Goal: Task Accomplishment & Management: Use online tool/utility

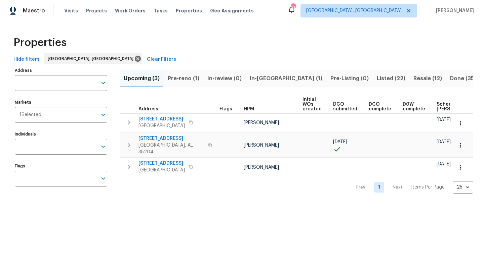
click span "Listed (22)"
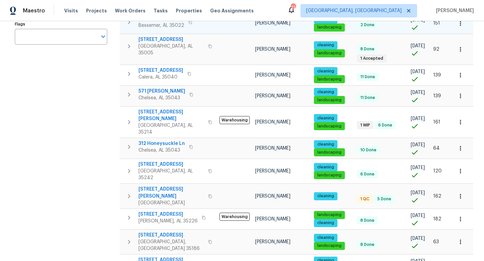
scroll to position [142, 0]
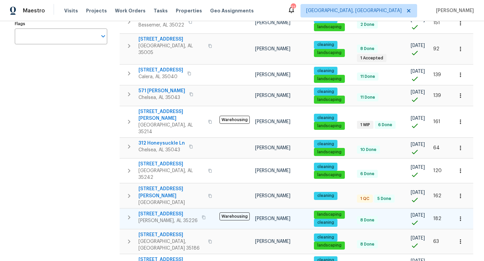
click span "1909 Wisterwood Dr"
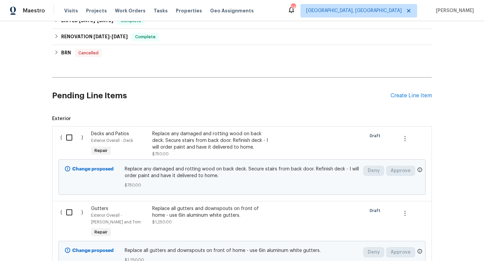
scroll to position [146, 0]
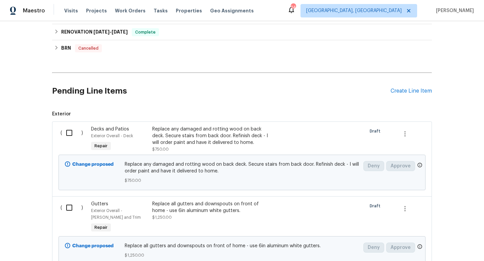
click at [70, 132] on input "checkbox" at bounding box center [71, 133] width 19 height 14
checkbox input "true"
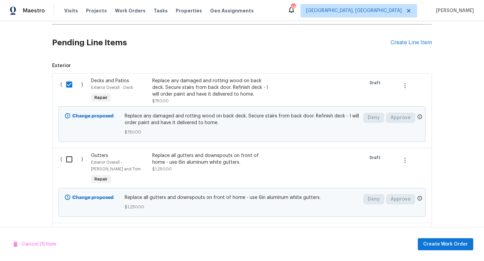
scroll to position [254, 0]
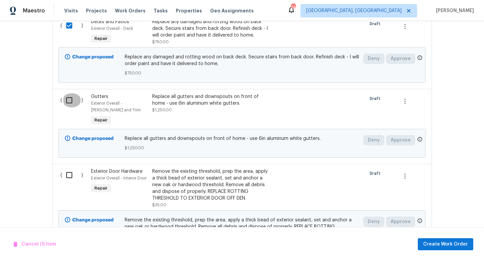
click at [67, 101] on input "checkbox" at bounding box center [71, 100] width 19 height 14
checkbox input "true"
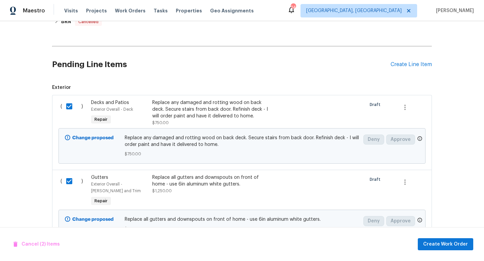
scroll to position [171, 0]
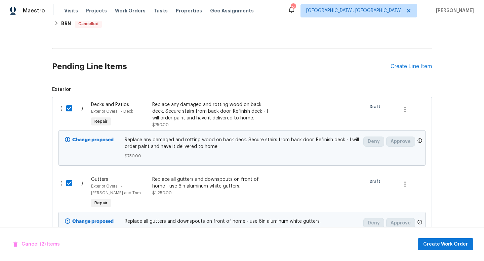
click at [176, 112] on div "Replace any damaged and rotting wood on back deck. Secure stairs from back door…" at bounding box center [211, 111] width 118 height 20
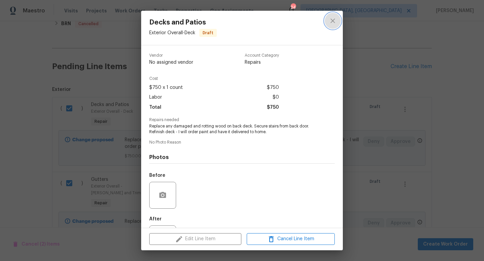
click at [329, 22] on icon "close" at bounding box center [332, 21] width 8 height 8
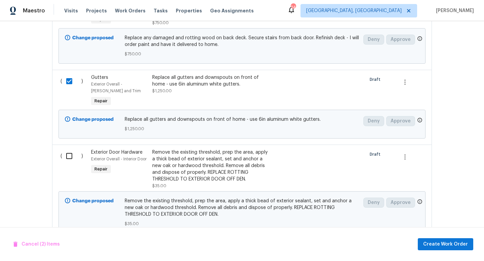
scroll to position [276, 0]
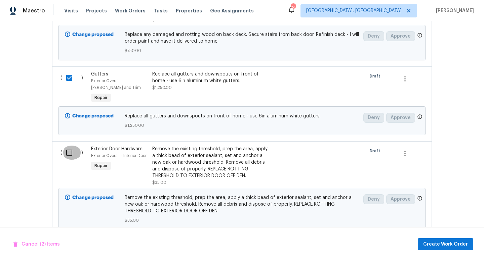
click at [69, 154] on input "checkbox" at bounding box center [71, 153] width 19 height 14
checkbox input "true"
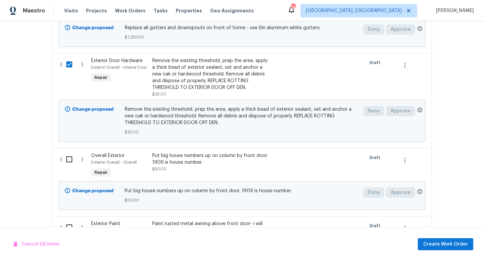
scroll to position [380, 0]
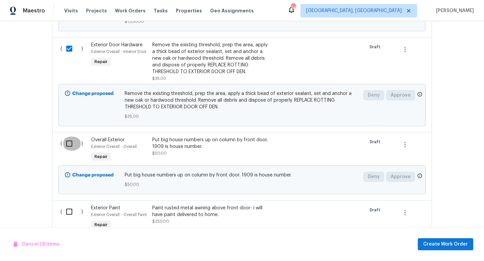
click at [63, 146] on input "checkbox" at bounding box center [71, 144] width 19 height 14
checkbox input "true"
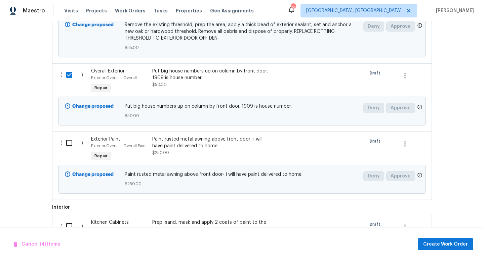
scroll to position [452, 0]
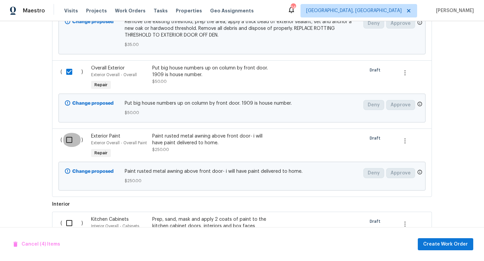
click at [66, 142] on input "checkbox" at bounding box center [71, 140] width 19 height 14
checkbox input "true"
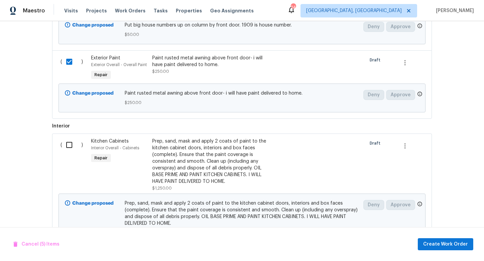
scroll to position [531, 0]
click at [70, 147] on input "checkbox" at bounding box center [71, 145] width 19 height 14
checkbox input "true"
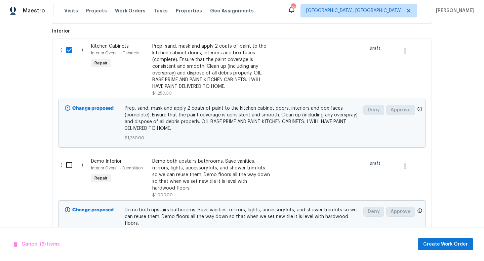
scroll to position [641, 0]
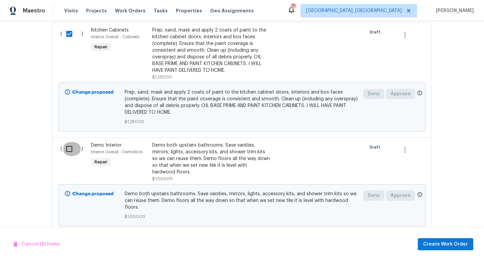
click at [71, 150] on input "checkbox" at bounding box center [71, 149] width 19 height 14
checkbox input "true"
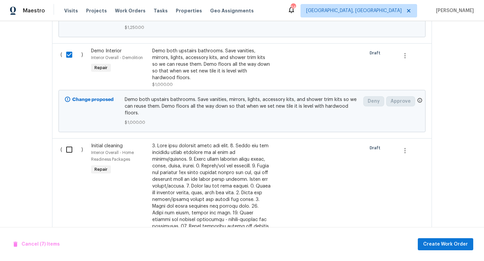
scroll to position [737, 0]
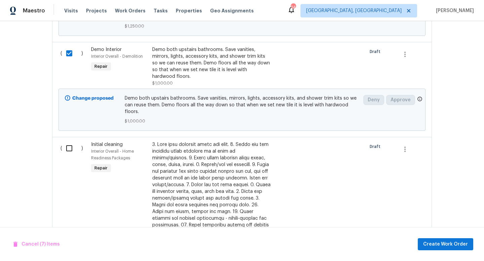
click at [69, 141] on input "checkbox" at bounding box center [71, 148] width 19 height 14
checkbox input "true"
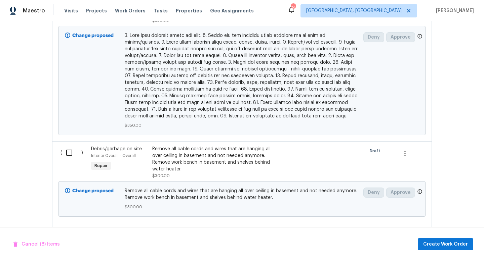
scroll to position [1063, 0]
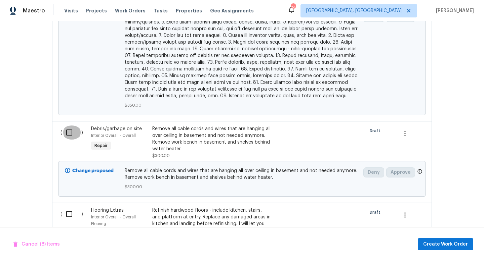
click at [68, 126] on input "checkbox" at bounding box center [71, 133] width 19 height 14
checkbox input "true"
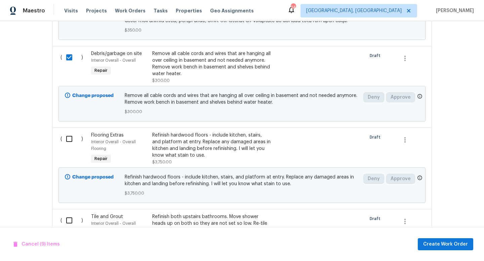
scroll to position [1138, 0]
click at [68, 132] on input "checkbox" at bounding box center [71, 139] width 19 height 14
checkbox input "true"
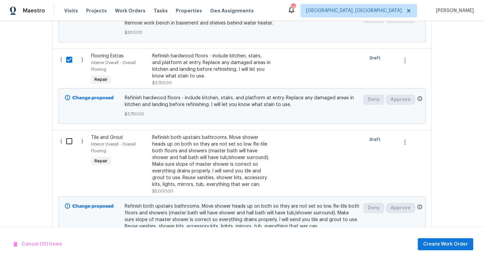
scroll to position [1219, 0]
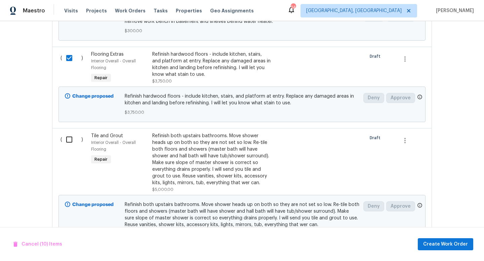
click at [177, 51] on div "Refinish hardwood floors - include kitchen, stairs, and platform at entry. Repl…" at bounding box center [211, 64] width 118 height 27
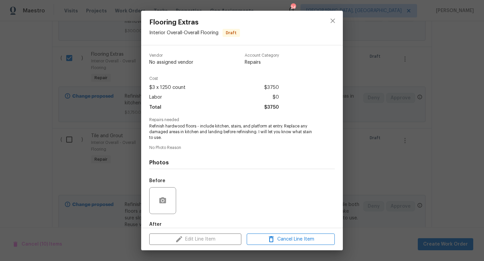
click at [388, 206] on div "Flooring Extras Interior Overall - Overall Flooring Draft Vendor No assigned ve…" at bounding box center [242, 130] width 484 height 261
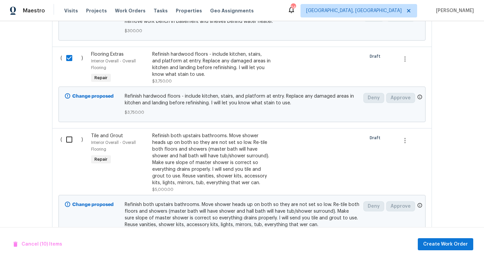
click at [202, 157] on div "Refinish both upstairs bathrooms. Move shower heads up on both so they are not …" at bounding box center [211, 160] width 118 height 54
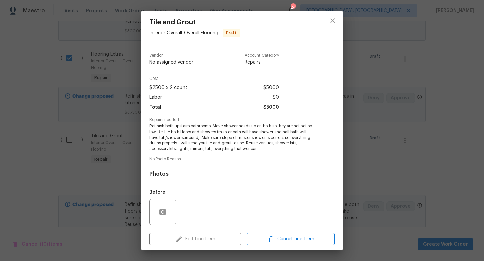
click at [371, 185] on div "Tile and Grout Interior Overall - Overall Flooring Draft Vendor No assigned ven…" at bounding box center [242, 130] width 484 height 261
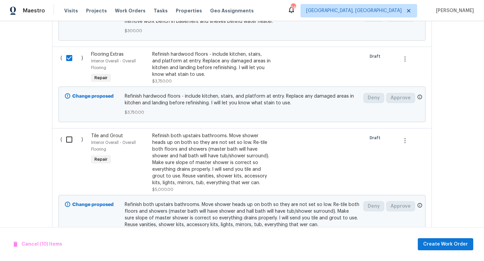
click at [69, 133] on input "checkbox" at bounding box center [71, 140] width 19 height 14
checkbox input "true"
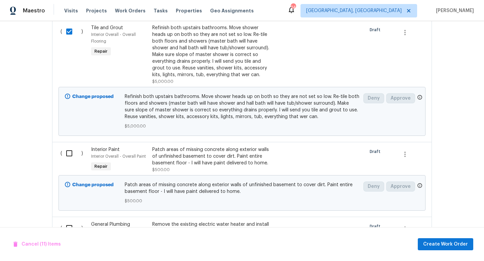
scroll to position [1328, 0]
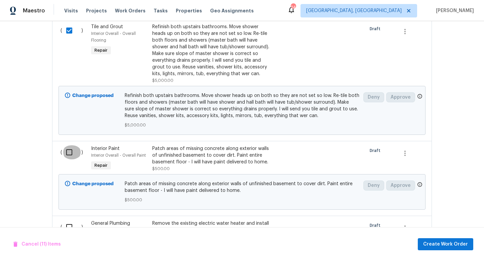
click at [69, 145] on input "checkbox" at bounding box center [71, 152] width 19 height 14
checkbox input "true"
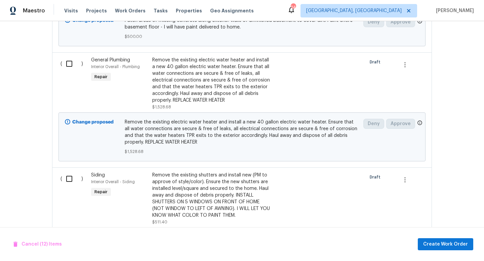
scroll to position [1497, 0]
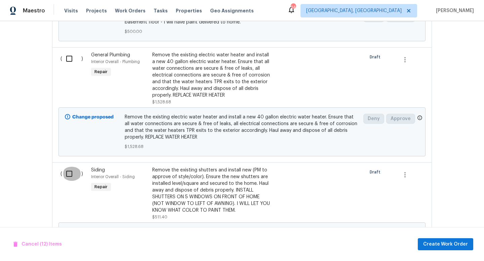
click at [73, 167] on input "checkbox" at bounding box center [71, 174] width 19 height 14
checkbox input "true"
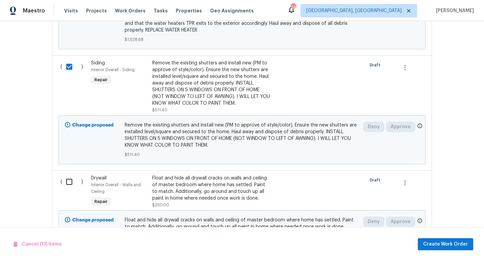
scroll to position [1604, 0]
click at [67, 175] on input "checkbox" at bounding box center [71, 182] width 19 height 14
checkbox input "true"
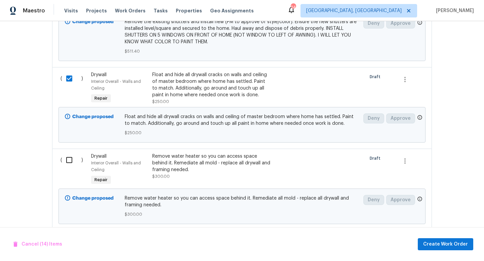
scroll to position [1707, 0]
click at [66, 153] on input "checkbox" at bounding box center [71, 160] width 19 height 14
checkbox input "true"
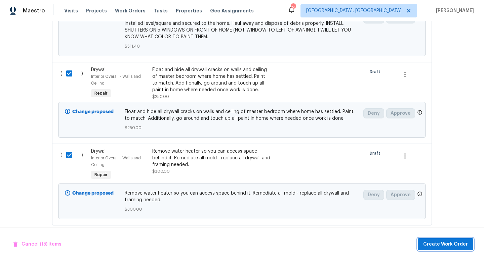
click at [430, 246] on span "Create Work Order" at bounding box center [445, 244] width 45 height 8
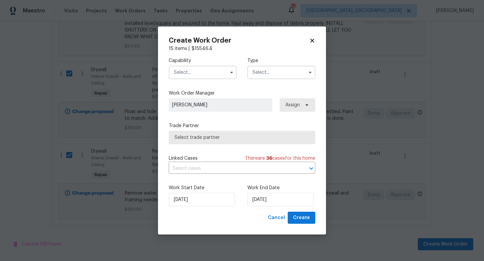
click at [198, 76] on input "text" at bounding box center [203, 72] width 68 height 13
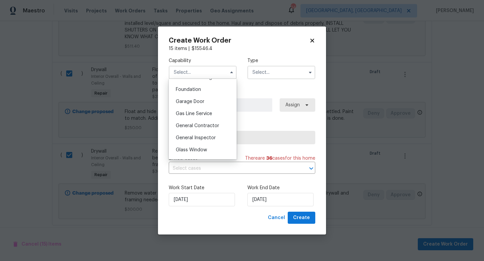
scroll to position [282, 0]
click at [201, 126] on span "General Contractor" at bounding box center [197, 125] width 43 height 5
type input "General Contractor"
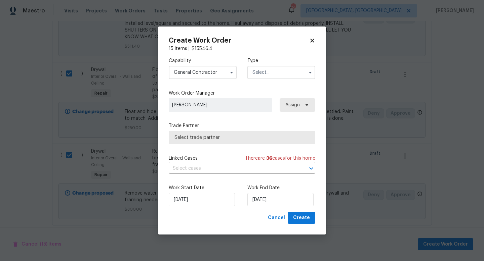
click at [285, 70] on input "text" at bounding box center [281, 72] width 68 height 13
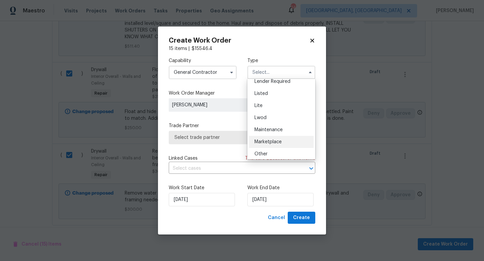
scroll to position [57, 0]
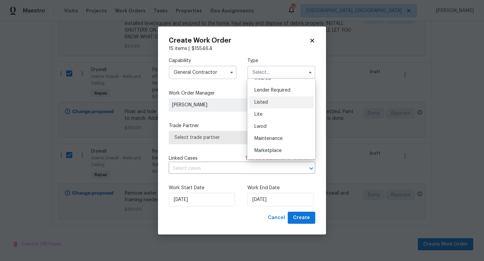
click at [260, 105] on div "Listed" at bounding box center [281, 102] width 64 height 12
type input "Listed"
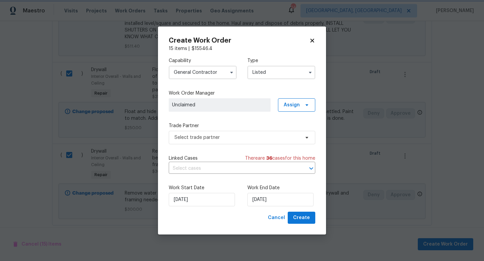
scroll to position [0, 0]
click at [238, 138] on span "Select trade partner" at bounding box center [236, 137] width 125 height 7
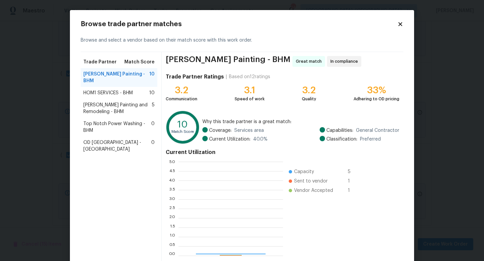
scroll to position [94, 104]
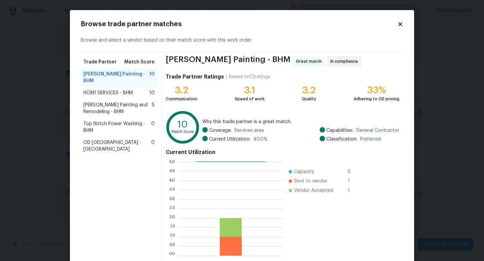
click at [96, 102] on span "[PERSON_NAME] Painting and Remodeling - BHM" at bounding box center [117, 108] width 69 height 13
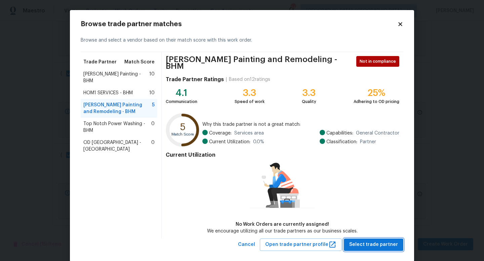
click at [382, 241] on span "Select trade partner" at bounding box center [373, 245] width 49 height 8
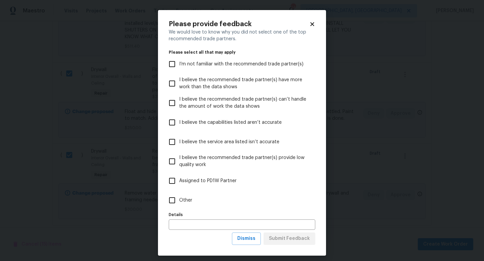
click at [189, 196] on label "Other" at bounding box center [237, 200] width 145 height 19
click at [179, 196] on input "Other" at bounding box center [172, 200] width 14 height 14
checkbox input "true"
click at [194, 228] on input "text" at bounding box center [242, 225] width 146 height 10
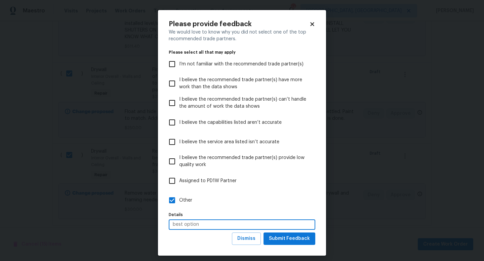
type input "best option"
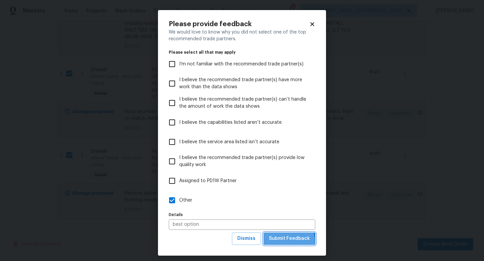
click at [284, 242] on span "Submit Feedback" at bounding box center [289, 239] width 41 height 8
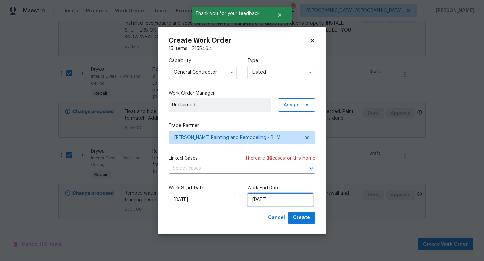
click at [267, 203] on input "[DATE]" at bounding box center [280, 199] width 66 height 13
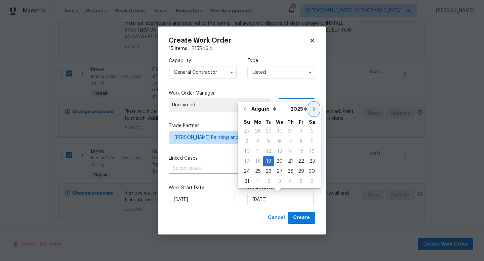
click at [309, 113] on button "Go to next month" at bounding box center [314, 108] width 10 height 13
type input "9/19/2025"
select select "8"
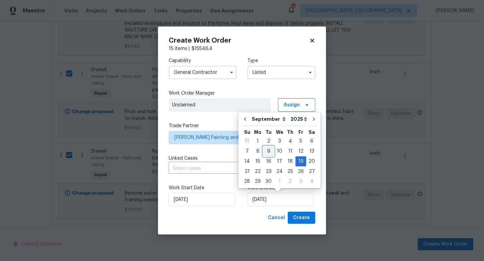
click at [266, 152] on div "9" at bounding box center [268, 151] width 11 height 9
type input "9/9/2025"
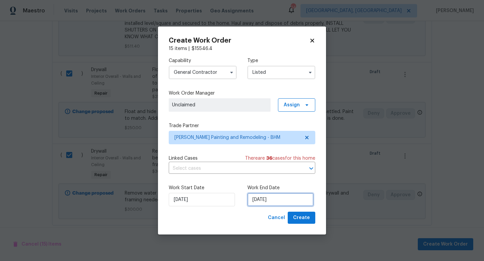
click at [272, 202] on input "9/9/2025" at bounding box center [280, 199] width 66 height 13
select select "8"
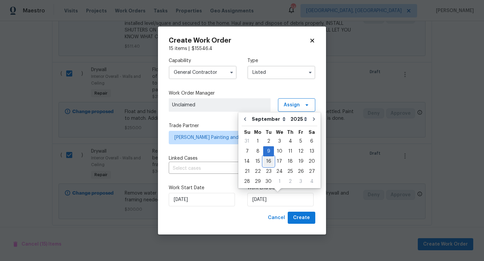
click at [265, 162] on div "16" at bounding box center [268, 161] width 11 height 9
type input "9/16/2025"
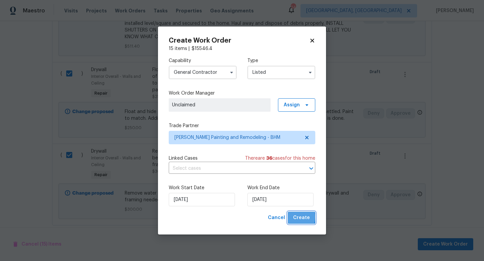
click at [293, 217] on button "Create" at bounding box center [301, 218] width 28 height 12
checkbox input "false"
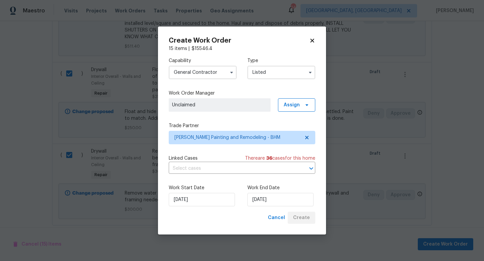
checkbox input "false"
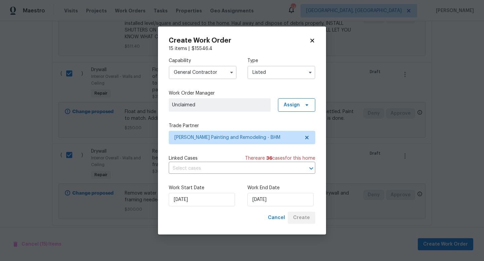
checkbox input "false"
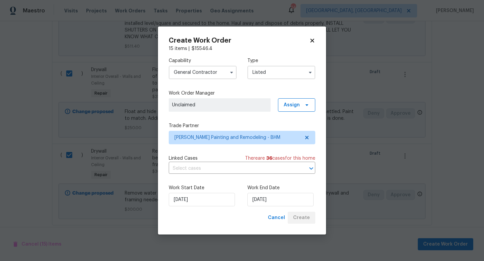
checkbox input "false"
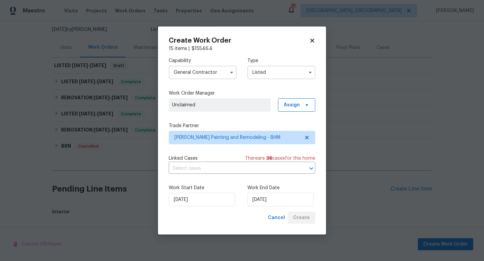
scroll to position [184, 0]
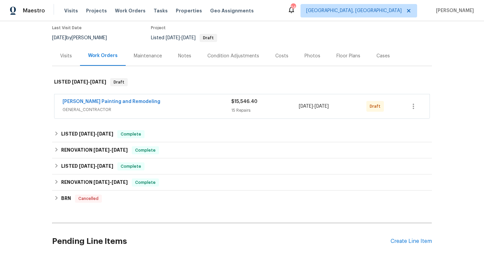
scroll to position [56, 0]
click at [412, 103] on icon "button" at bounding box center [413, 106] width 8 height 8
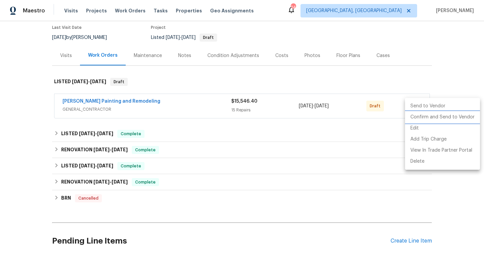
click at [415, 116] on li "Confirm and Send to Vendor" at bounding box center [442, 117] width 75 height 11
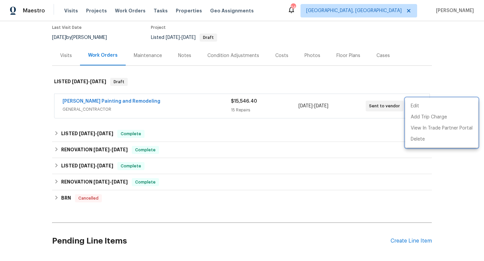
click at [334, 75] on div at bounding box center [242, 130] width 484 height 261
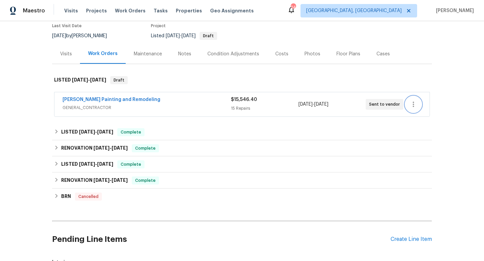
scroll to position [0, 0]
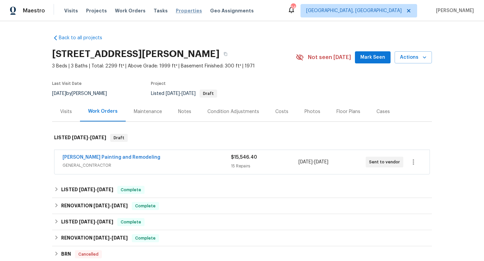
click at [176, 13] on span "Properties" at bounding box center [189, 10] width 26 height 7
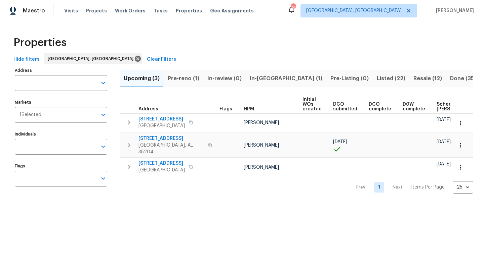
click at [376, 77] on span "Listed (22)" at bounding box center [390, 78] width 29 height 9
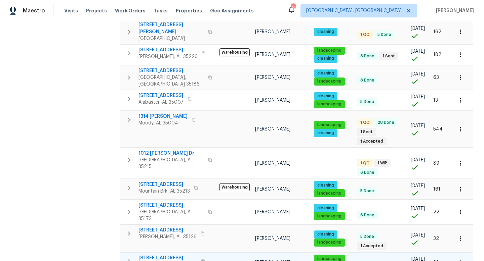
scroll to position [376, 0]
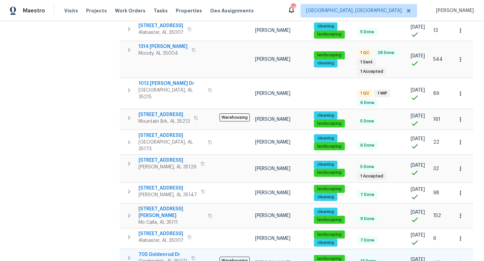
click at [160, 252] on span "705 Goldenrod Dr" at bounding box center [162, 255] width 49 height 7
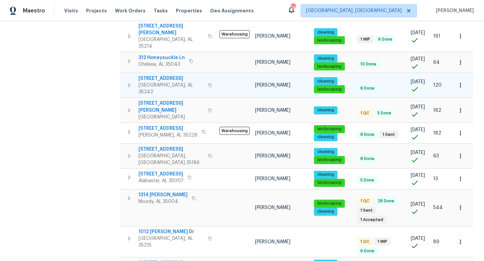
scroll to position [0, 0]
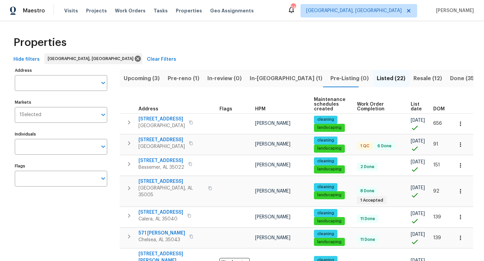
click at [413, 76] on span "Resale (12)" at bounding box center [427, 78] width 29 height 9
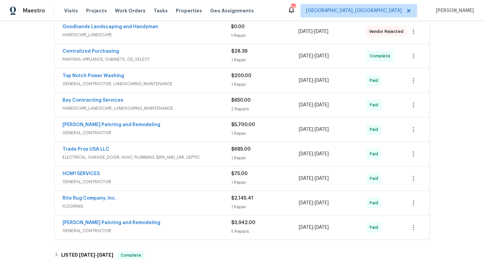
scroll to position [252, 0]
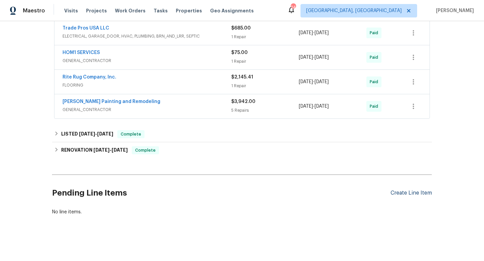
click at [402, 190] on div "Create Line Item" at bounding box center [410, 193] width 41 height 6
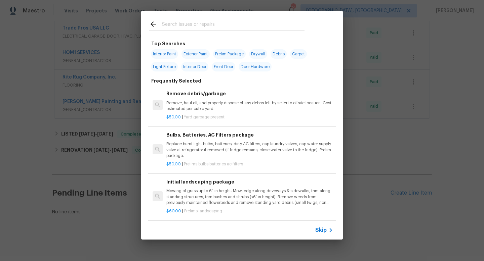
click at [177, 24] on input "text" at bounding box center [233, 25] width 142 height 10
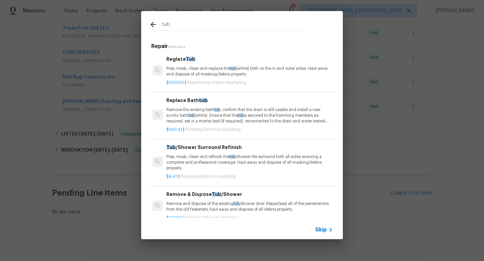
type input "tub"
click at [182, 76] on p "Prep, mask, clean and reglaze the tub (white) both on the in and outer sides. H…" at bounding box center [249, 71] width 167 height 11
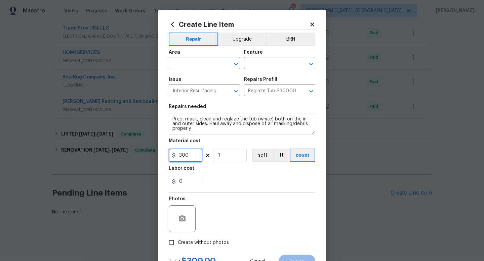
drag, startPoint x: 194, startPoint y: 162, endPoint x: 141, endPoint y: 138, distance: 58.1
click at [141, 138] on div "Create Line Item Repair Upgrade BRN Area ​ Feature ​ Issue Interior Resurfacing…" at bounding box center [242, 130] width 484 height 261
type input "400"
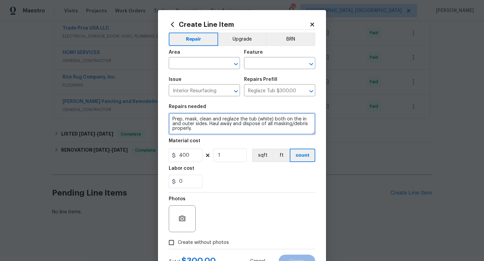
click at [220, 131] on textarea "Prep, mask, clean and reglaze the tub (white) both on the in and outer sides. H…" at bounding box center [242, 123] width 146 height 21
click at [212, 130] on textarea "Prep, mask, clean and reglaze the tub (white) both on the in and outer sides. H…" at bounding box center [242, 123] width 146 height 21
type textarea "Prep, mask, clean and reglaze the tub (white) both on the in and outer sides. H…"
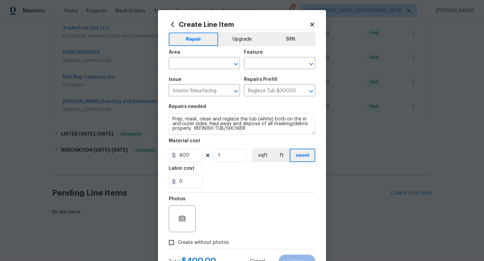
click at [245, 238] on div "Create without photos" at bounding box center [242, 242] width 146 height 13
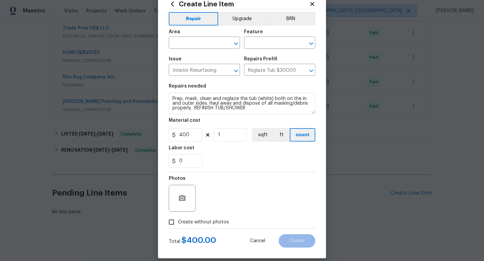
scroll to position [28, 0]
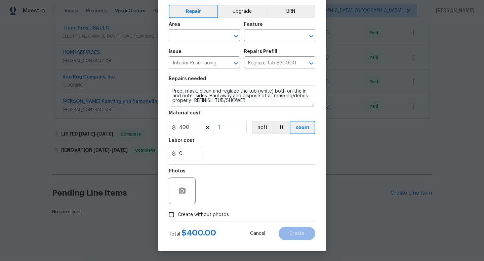
click at [211, 218] on span "Create without photos" at bounding box center [203, 215] width 51 height 7
click at [178, 218] on input "Create without photos" at bounding box center [171, 215] width 13 height 13
checkbox input "true"
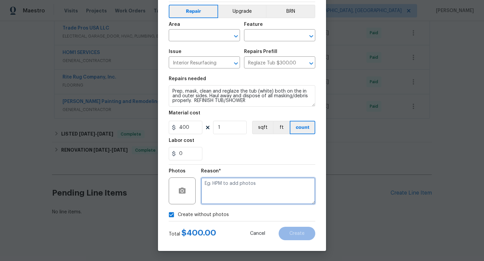
click at [245, 194] on textarea at bounding box center [258, 191] width 114 height 27
click at [192, 37] on input "text" at bounding box center [195, 36] width 52 height 10
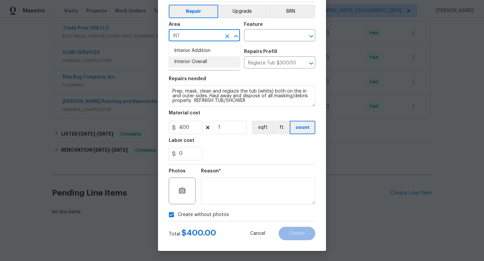
click at [187, 60] on li "Interior Overall" at bounding box center [204, 61] width 71 height 11
type input "Interior Overall"
click at [257, 51] on body "Maestro Visits Projects Work Orders Tasks Properties Geo Assignments 24 Birming…" at bounding box center [242, 130] width 484 height 261
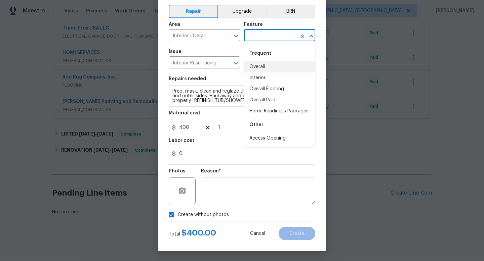
click at [266, 66] on li "Overall" at bounding box center [279, 66] width 71 height 11
type input "Overall"
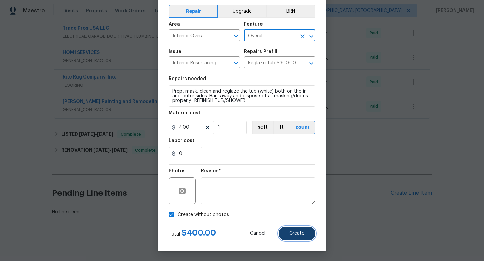
click at [291, 231] on button "Create" at bounding box center [296, 233] width 37 height 13
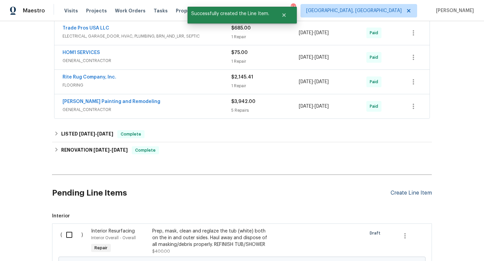
click at [407, 193] on div "Create Line Item" at bounding box center [410, 193] width 41 height 6
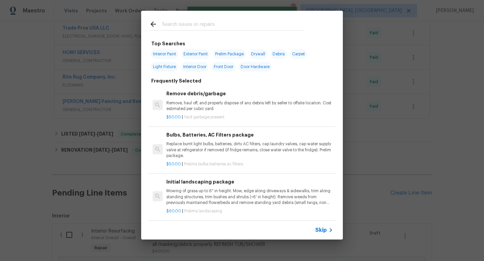
click at [189, 25] on input "text" at bounding box center [233, 25] width 142 height 10
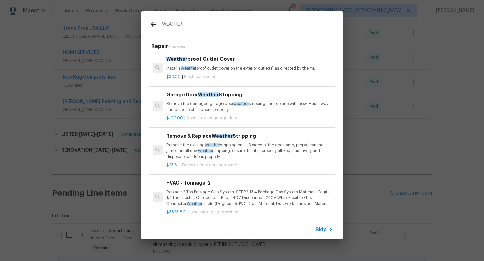
type input "WEATHER"
click at [212, 148] on p "Remove the existing weather stripping on all 3 sides of the door jamb, prep/cle…" at bounding box center [249, 150] width 167 height 17
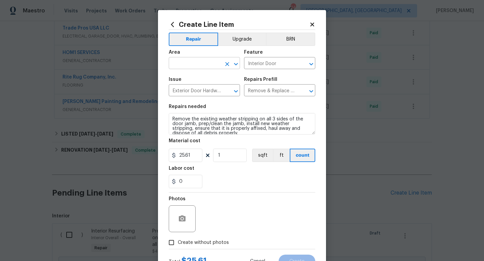
click at [192, 67] on input "text" at bounding box center [195, 64] width 52 height 10
type input "E"
click at [197, 90] on li "Interior Overall" at bounding box center [204, 90] width 71 height 11
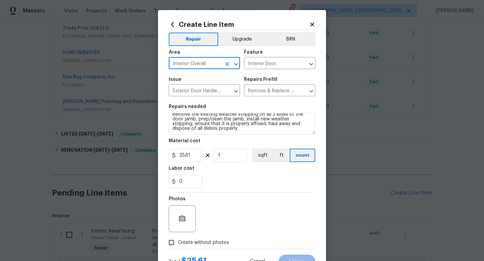
type input "Interior Overall"
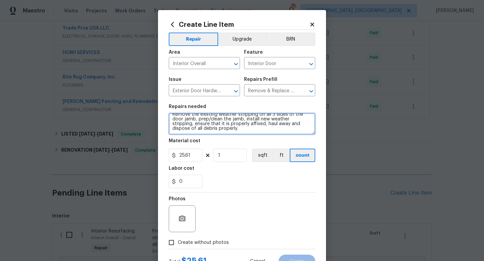
click at [232, 129] on textarea "Remove the existing weather stripping on all 3 sides of the door jamb, prep/cle…" at bounding box center [242, 123] width 146 height 21
type textarea "Remove the existing weather stripping on all 3 sides of the door jamb, prep/cle…"
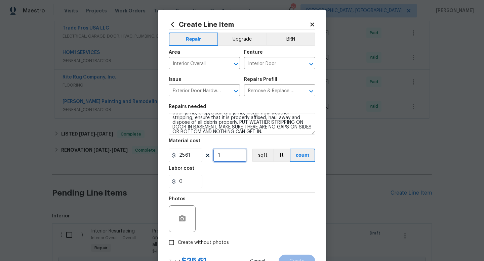
click at [223, 159] on input "1" at bounding box center [230, 155] width 34 height 13
type input "4"
click at [270, 215] on div "Photos" at bounding box center [242, 215] width 146 height 44
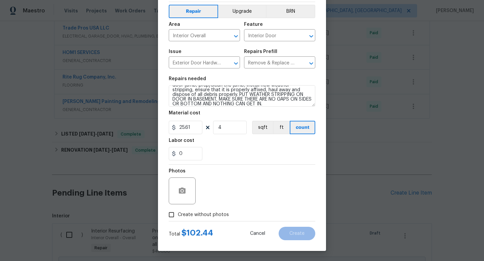
click at [206, 214] on span "Create without photos" at bounding box center [203, 215] width 51 height 7
click at [178, 214] on input "Create without photos" at bounding box center [171, 215] width 13 height 13
checkbox input "true"
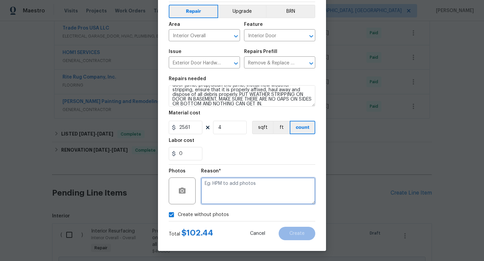
click at [242, 178] on textarea at bounding box center [258, 191] width 114 height 27
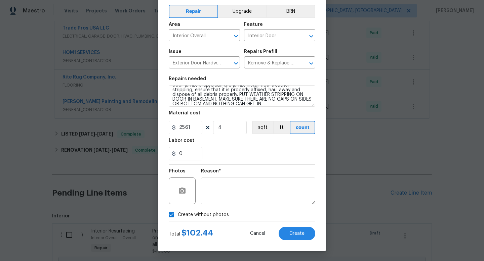
click at [297, 241] on div "Create Line Item Repair Upgrade BRN Area Interior Overall ​ Feature Interior Do…" at bounding box center [242, 116] width 168 height 269
click at [297, 232] on span "Create" at bounding box center [296, 233] width 15 height 5
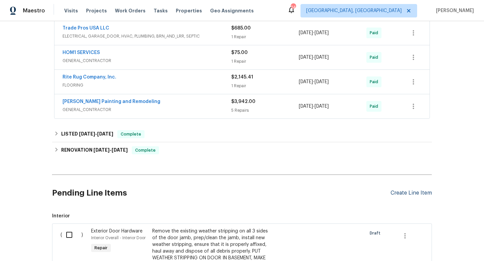
click at [407, 194] on div "Create Line Item" at bounding box center [410, 193] width 41 height 6
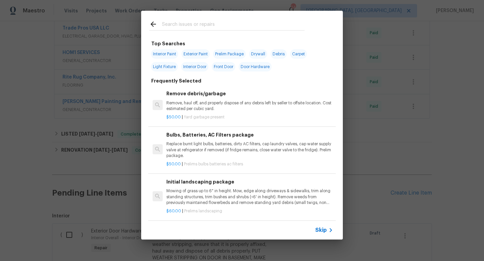
click at [183, 22] on input "text" at bounding box center [233, 25] width 142 height 10
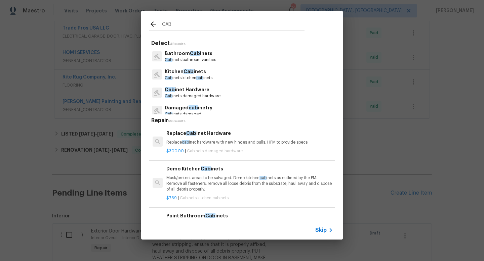
type input "CAB"
click at [190, 53] on span "Cab" at bounding box center [195, 53] width 10 height 5
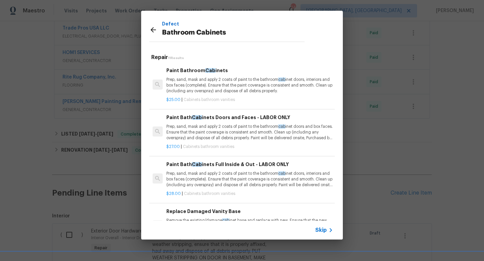
click at [199, 79] on p "Prep, sand, mask and apply 2 coats of paint to the bathroom cab inet doors, int…" at bounding box center [249, 85] width 167 height 17
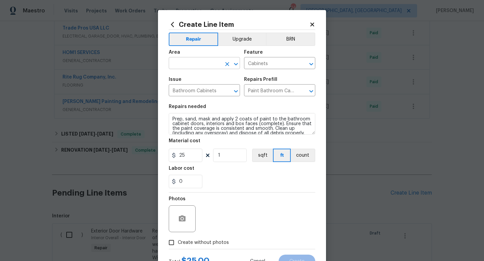
click at [194, 67] on input "text" at bounding box center [195, 64] width 52 height 10
click at [198, 90] on li "Interior Overall" at bounding box center [204, 90] width 71 height 11
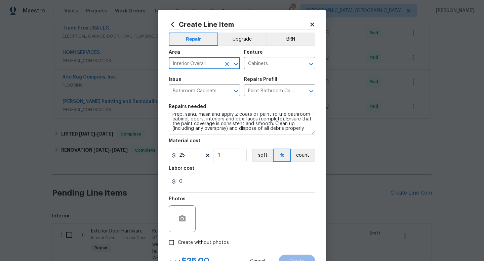
type input "Interior Overall"
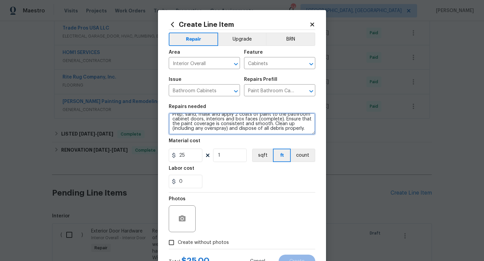
click at [308, 133] on textarea "Prep, sand, mask and apply 2 coats of paint to the bathroom cabinet doors, inte…" at bounding box center [242, 123] width 146 height 21
click at [306, 129] on textarea "Prep, sand, mask and apply 2 coats of paint to the bathroom cabinet doors, inte…" at bounding box center [242, 123] width 146 height 21
type textarea "Prep, sand, mask and apply 2 coats of paint to the bathroom cabinet doors, inte…"
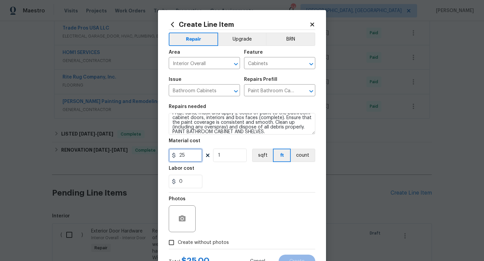
click at [196, 156] on input "25" at bounding box center [186, 155] width 34 height 13
type input "250"
click at [247, 194] on div "Photos" at bounding box center [242, 215] width 146 height 44
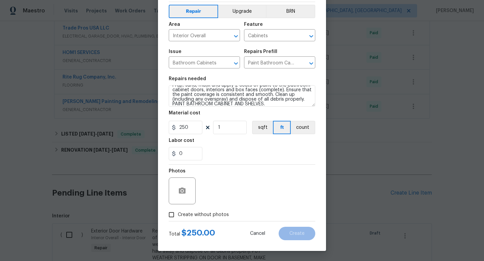
click at [211, 215] on span "Create without photos" at bounding box center [203, 215] width 51 height 7
click at [178, 215] on input "Create without photos" at bounding box center [171, 215] width 13 height 13
checkbox input "true"
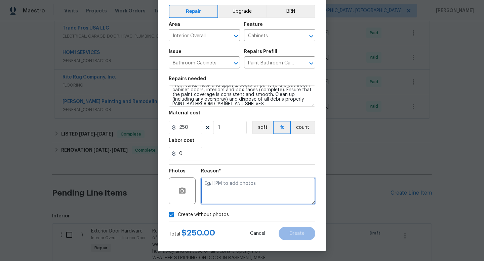
drag, startPoint x: 238, startPoint y: 192, endPoint x: 238, endPoint y: 187, distance: 5.4
click at [238, 191] on textarea at bounding box center [258, 191] width 114 height 27
type textarea "N"
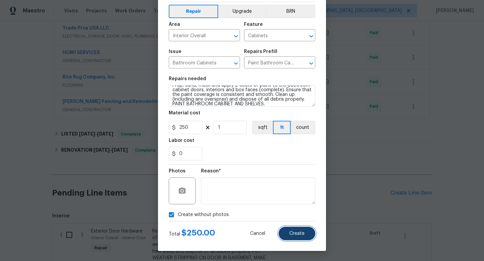
click at [297, 236] on span "Create" at bounding box center [296, 233] width 15 height 5
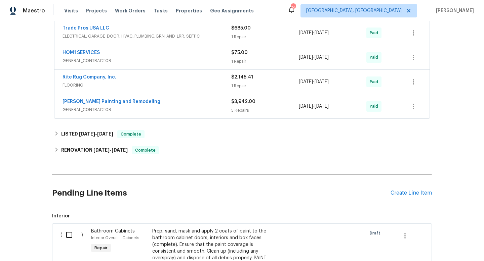
click at [406, 189] on div "Pending Line Items Create Line Item" at bounding box center [241, 193] width 379 height 31
click at [406, 192] on div "Create Line Item" at bounding box center [410, 193] width 41 height 6
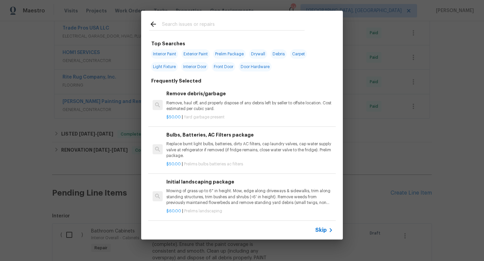
click at [186, 25] on input "text" at bounding box center [233, 25] width 142 height 10
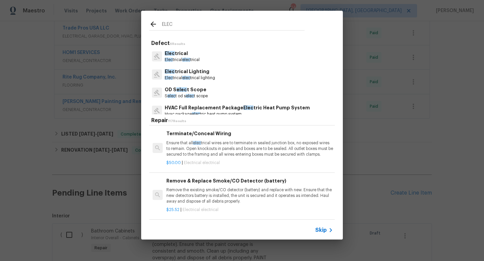
scroll to position [78, 0]
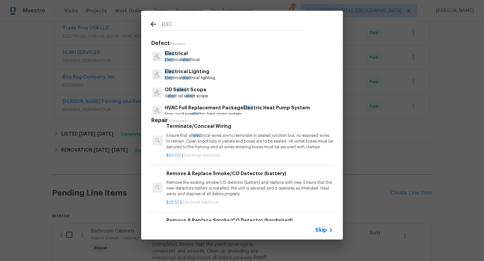
type input "ELEC"
click at [184, 149] on p "Ensure that all elec trical wires are to terminate in sealed junction box, no e…" at bounding box center [249, 141] width 167 height 17
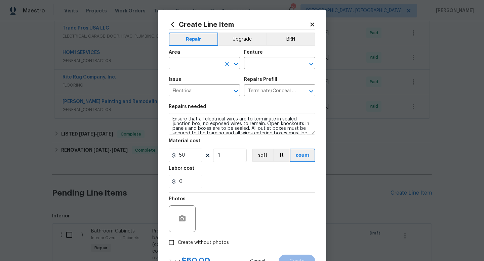
click at [187, 64] on input "text" at bounding box center [195, 64] width 52 height 10
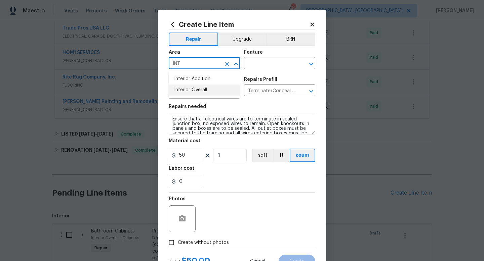
click at [200, 90] on li "Interior Overall" at bounding box center [204, 90] width 71 height 11
type input "Interior Overall"
click at [257, 67] on input "text" at bounding box center [270, 64] width 52 height 10
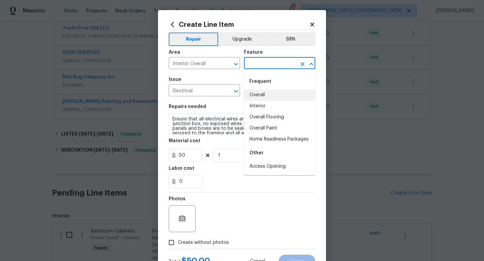
click at [265, 94] on li "Overall" at bounding box center [279, 95] width 71 height 11
type input "Overall"
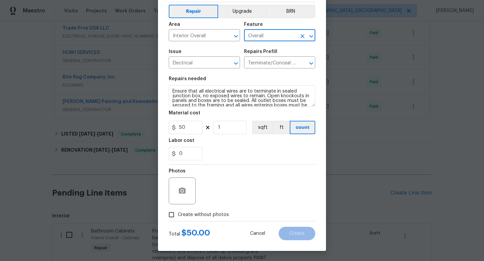
scroll to position [9, 0]
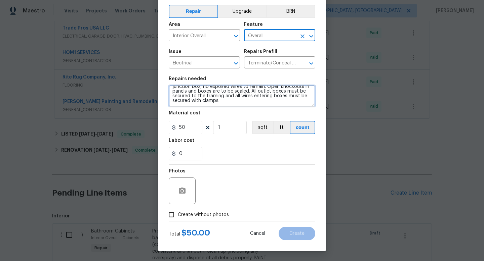
click at [291, 105] on textarea "Ensure that all electrical wires are to terminate in sealed junction box, no ex…" at bounding box center [242, 95] width 146 height 21
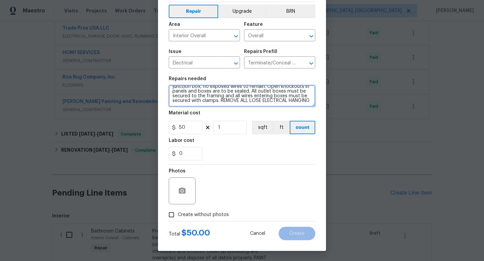
scroll to position [11, 0]
click at [288, 97] on textarea "Ensure that all electrical wires are to terminate in sealed junction box, no ex…" at bounding box center [242, 95] width 146 height 21
type textarea "Ensure that all electrical wires are to terminate in sealed junction box, no ex…"
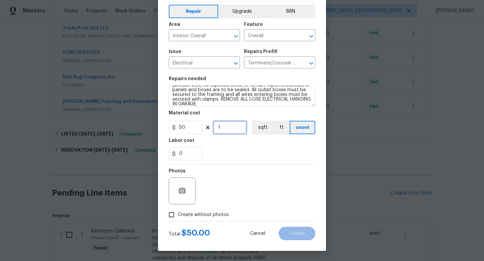
click at [226, 130] on input "1" at bounding box center [230, 127] width 34 height 13
type input "2"
click at [258, 157] on div "0" at bounding box center [242, 153] width 146 height 13
click at [197, 214] on span "Create without photos" at bounding box center [203, 215] width 51 height 7
click at [178, 214] on input "Create without photos" at bounding box center [171, 215] width 13 height 13
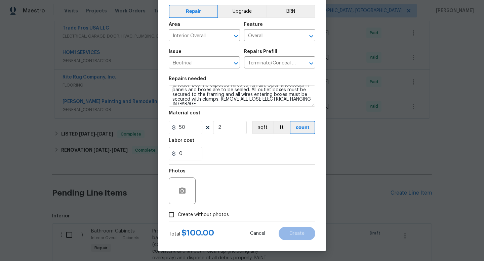
checkbox input "true"
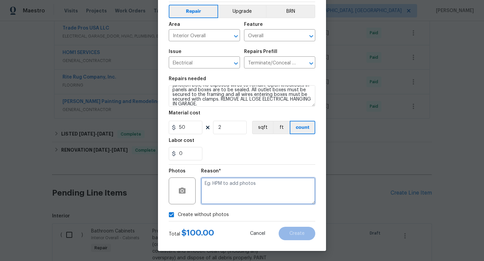
click at [239, 194] on textarea at bounding box center [258, 191] width 114 height 27
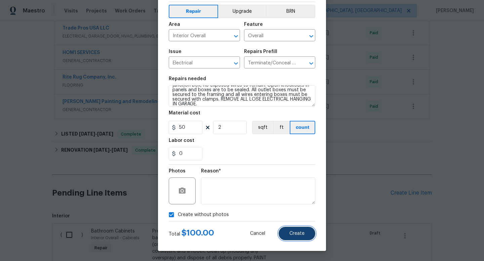
click at [307, 236] on button "Create" at bounding box center [296, 233] width 37 height 13
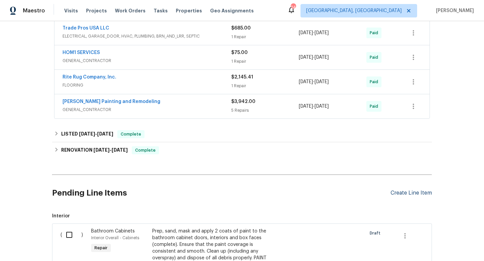
click at [407, 194] on div "Create Line Item" at bounding box center [410, 193] width 41 height 6
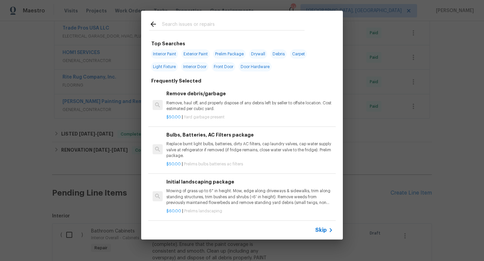
click at [200, 24] on input "text" at bounding box center [233, 25] width 142 height 10
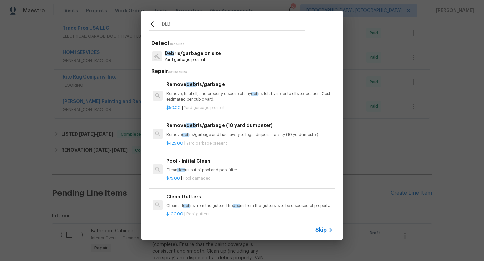
type input "DEB"
click at [191, 54] on p "Deb ris/garbage on site" at bounding box center [193, 53] width 56 height 7
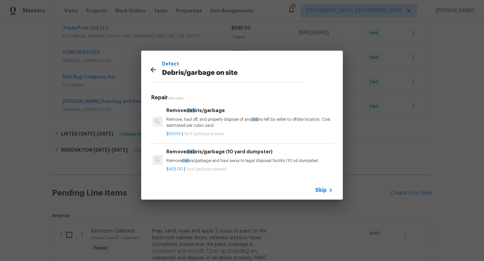
click at [192, 110] on span "deb" at bounding box center [191, 110] width 10 height 5
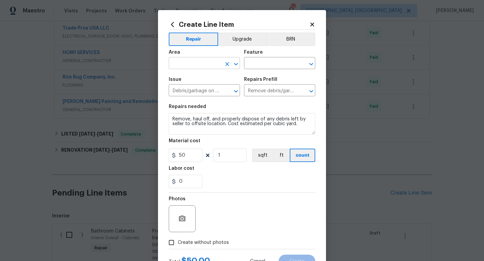
click at [187, 66] on input "text" at bounding box center [195, 64] width 52 height 10
click at [195, 86] on li "Exterior Overall" at bounding box center [204, 90] width 71 height 11
type input "Exterior Overall"
click at [262, 65] on input "text" at bounding box center [270, 64] width 52 height 10
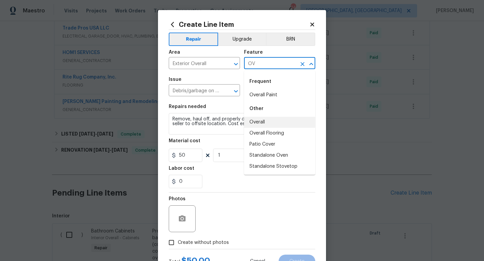
click at [261, 120] on li "Overall" at bounding box center [279, 122] width 71 height 11
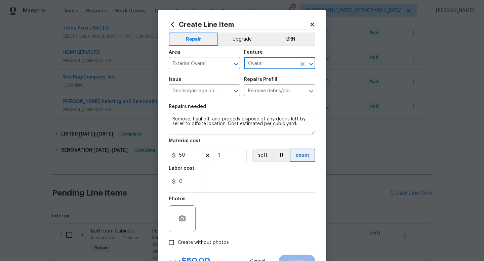
type input "Overall"
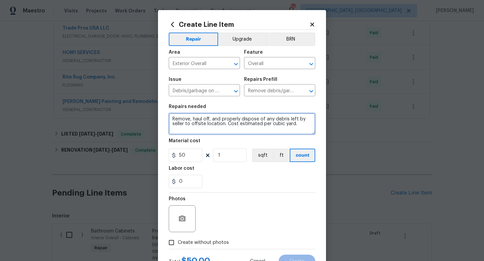
click at [299, 128] on textarea "Remove, haul off, and properly dispose of any debris left by seller to offsite …" at bounding box center [242, 123] width 146 height 21
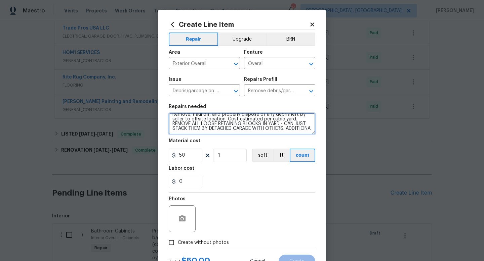
scroll to position [6, 0]
type textarea "Remove, haul off, and properly dispose of any debris left by seller to offsite …"
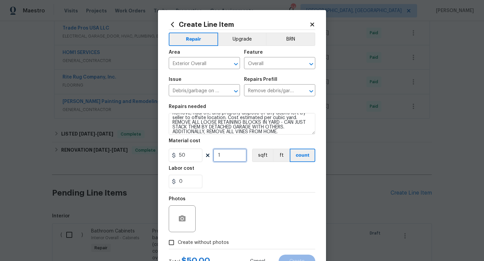
click at [242, 153] on input "1" at bounding box center [230, 155] width 34 height 13
type input "3"
click at [257, 188] on div "0" at bounding box center [242, 181] width 146 height 13
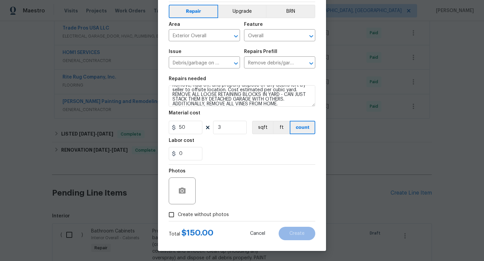
click at [217, 214] on span "Create without photos" at bounding box center [203, 215] width 51 height 7
click at [178, 214] on input "Create without photos" at bounding box center [171, 215] width 13 height 13
checkbox input "true"
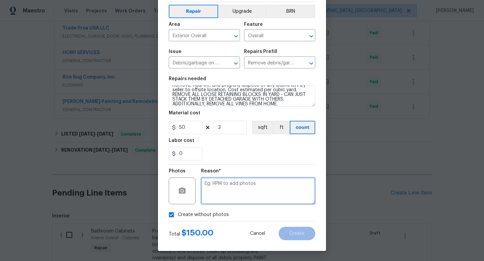
click at [249, 189] on textarea at bounding box center [258, 191] width 114 height 27
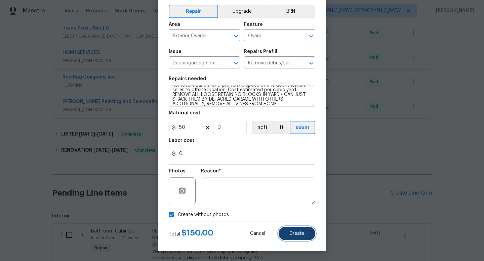
click at [294, 236] on button "Create" at bounding box center [296, 233] width 37 height 13
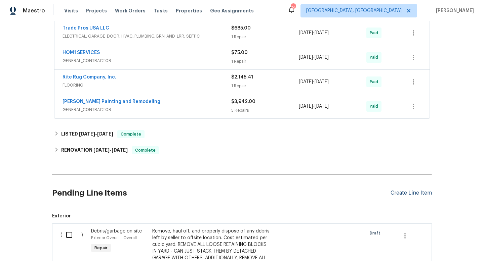
click at [404, 195] on div "Create Line Item" at bounding box center [410, 193] width 41 height 6
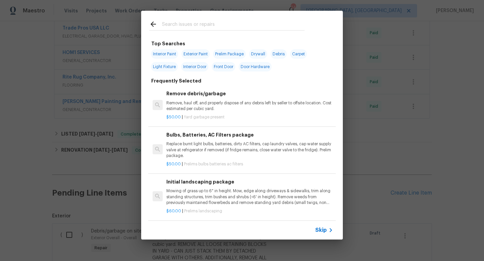
click at [182, 25] on input "text" at bounding box center [233, 25] width 142 height 10
type input "H"
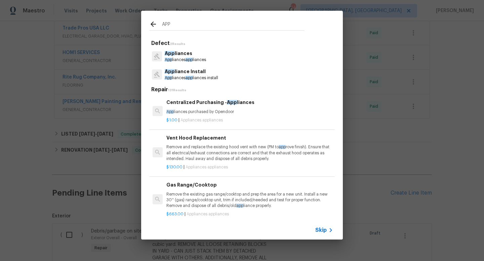
type input "APP"
click at [195, 75] on p "App liances app liances install" at bounding box center [191, 78] width 53 height 6
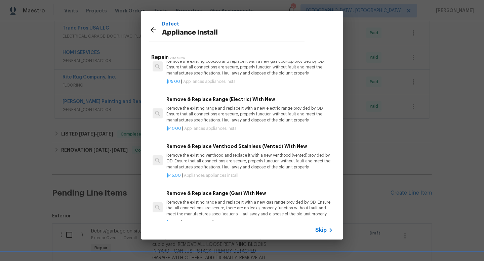
scroll to position [255, 0]
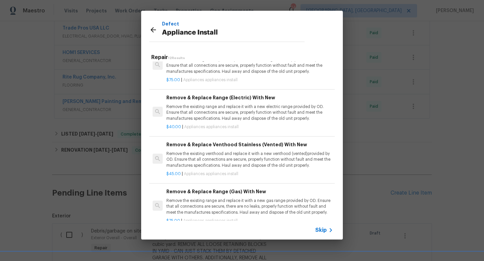
click at [230, 155] on p "Remove the existing venthood and replace it with a new venthood (vented)provide…" at bounding box center [249, 159] width 167 height 17
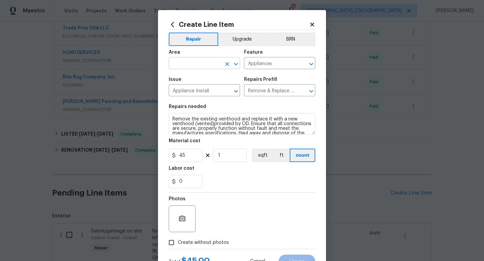
click at [191, 64] on input "text" at bounding box center [195, 64] width 52 height 10
click at [200, 87] on li "Interior Overall" at bounding box center [204, 90] width 71 height 11
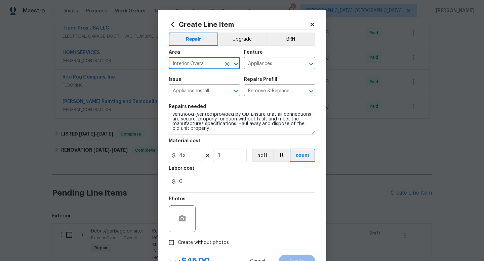
type input "Interior Overall"
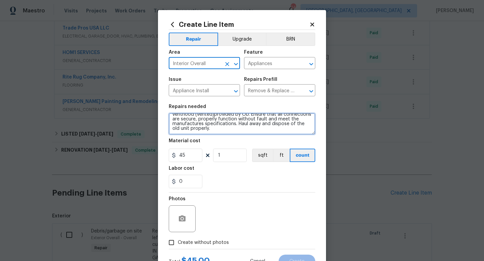
drag, startPoint x: 246, startPoint y: 131, endPoint x: 248, endPoint y: 125, distance: 6.2
click at [246, 130] on textarea "Remove the existing venthood and replace it with a new venthood (vented)provide…" at bounding box center [242, 123] width 146 height 21
type textarea "Remove the existing venthood and replace it with a new venthood (vented)provide…"
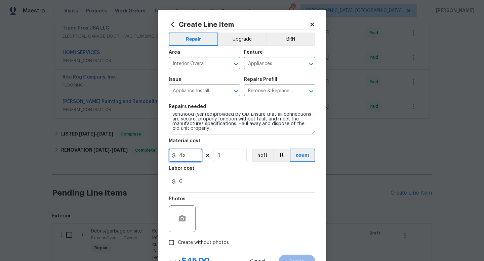
type input "45"
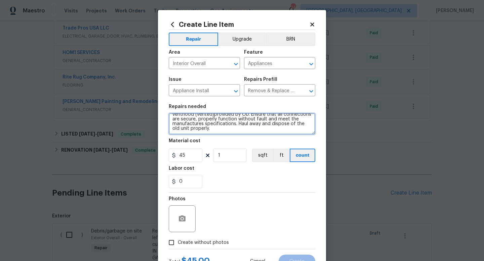
click at [225, 130] on textarea "Remove the existing venthood and replace it with a new venthood (vented)provide…" at bounding box center [242, 123] width 146 height 21
type textarea "Remove the existing venthood and replace it with a new venthood (vented)provide…"
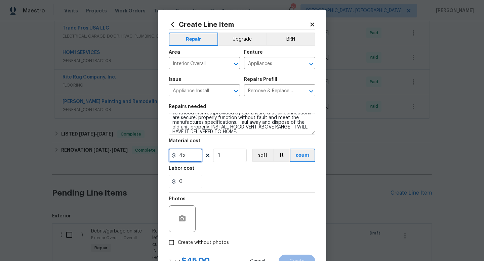
click at [190, 162] on input "45" at bounding box center [186, 155] width 34 height 13
type input "75"
click at [233, 196] on div "Photos" at bounding box center [242, 215] width 146 height 44
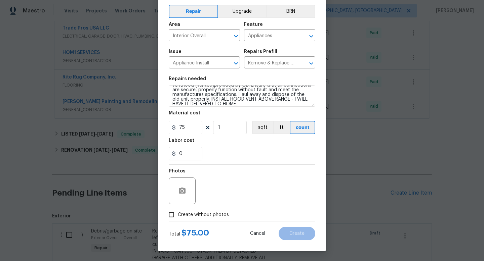
click at [218, 213] on span "Create without photos" at bounding box center [203, 215] width 51 height 7
click at [178, 213] on input "Create without photos" at bounding box center [171, 215] width 13 height 13
checkbox input "true"
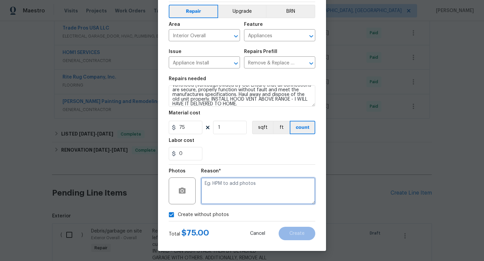
drag, startPoint x: 245, startPoint y: 200, endPoint x: 245, endPoint y: 195, distance: 5.4
click at [245, 197] on textarea at bounding box center [258, 191] width 114 height 27
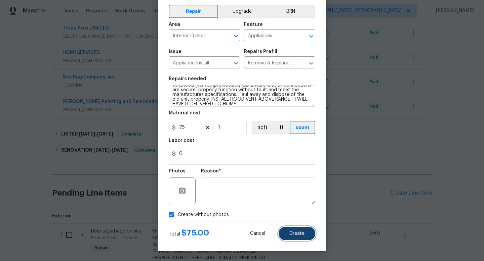
click at [301, 238] on button "Create" at bounding box center [296, 233] width 37 height 13
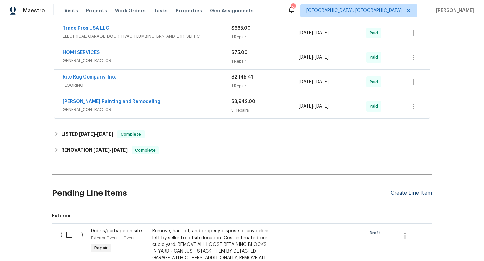
click at [392, 192] on div "Create Line Item" at bounding box center [410, 193] width 41 height 6
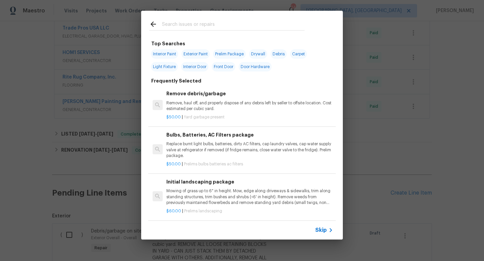
click at [190, 21] on input "text" at bounding box center [233, 25] width 142 height 10
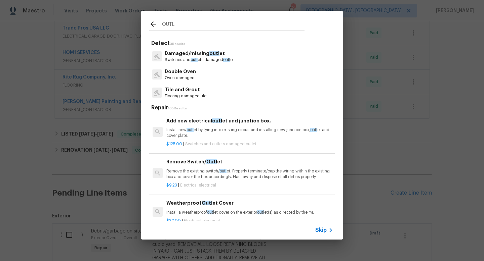
type input "OUTL"
click at [188, 57] on p "Switches and outl ets damaged outl et" at bounding box center [199, 60] width 69 height 6
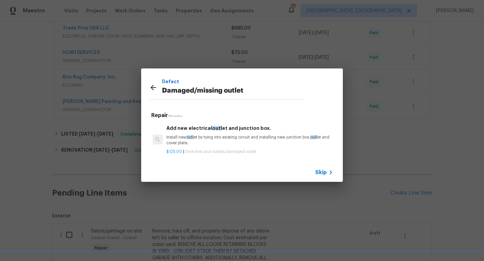
click at [214, 137] on p "Install new outl et by tying into existing circuit and installing new junction …" at bounding box center [249, 140] width 167 height 11
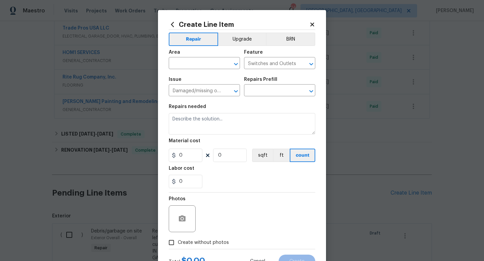
type input "Add new electrical outlet and junction box. $125.00"
type textarea "Install new outlet by tying into existing circuit and installing new junction b…"
type input "125"
type input "1"
click at [173, 24] on icon at bounding box center [172, 24] width 7 height 7
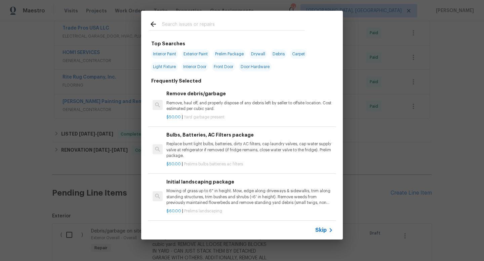
click at [211, 25] on input "text" at bounding box center [233, 25] width 142 height 10
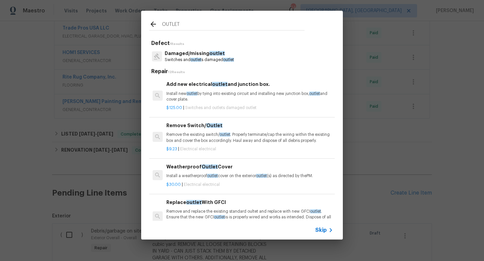
type input "OUTLET"
click at [233, 136] on p "Remove the existing switch/ outlet . Properly terminate/cap the wiring within t…" at bounding box center [249, 137] width 167 height 11
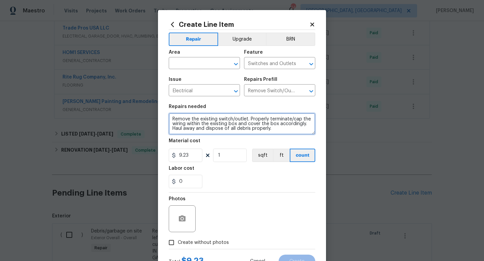
drag, startPoint x: 277, startPoint y: 131, endPoint x: 140, endPoint y: 89, distance: 143.7
click at [140, 89] on div "Create Line Item Repair Upgrade BRN Area ​ Feature Switches and Outlets ​ Issue…" at bounding box center [242, 130] width 484 height 261
type textarea "Fix outlet to the left of the fireplace - it is pushed back in to the wall. Mak…"
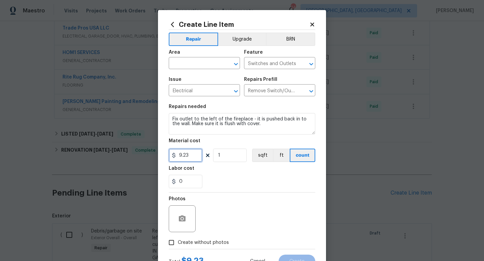
drag, startPoint x: 195, startPoint y: 155, endPoint x: 165, endPoint y: 152, distance: 30.4
click at [165, 153] on div "Create Line Item Repair Upgrade BRN Area ​ Feature Switches and Outlets ​ Issue…" at bounding box center [242, 144] width 168 height 269
type input "20"
click at [277, 215] on div "Photos" at bounding box center [242, 215] width 146 height 44
click at [198, 239] on span "Create without photos" at bounding box center [203, 242] width 51 height 7
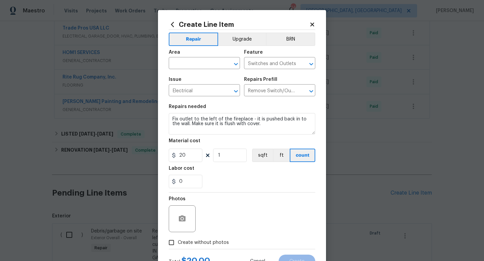
click at [178, 239] on input "Create without photos" at bounding box center [171, 242] width 13 height 13
checkbox input "true"
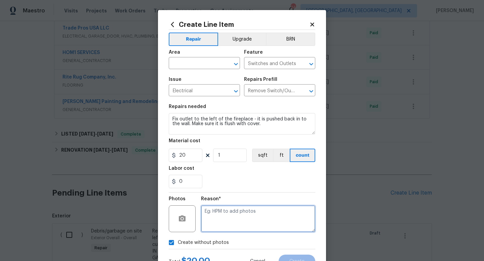
click at [233, 214] on textarea at bounding box center [258, 219] width 114 height 27
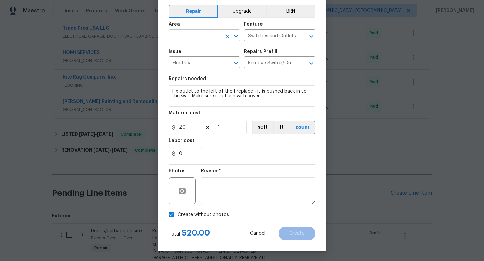
click at [179, 36] on input "text" at bounding box center [195, 36] width 52 height 10
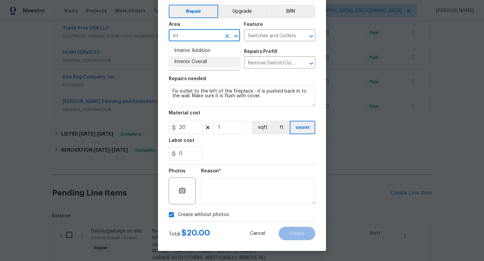
click at [187, 59] on li "Interior Overall" at bounding box center [204, 61] width 71 height 11
type input "Interior Overall"
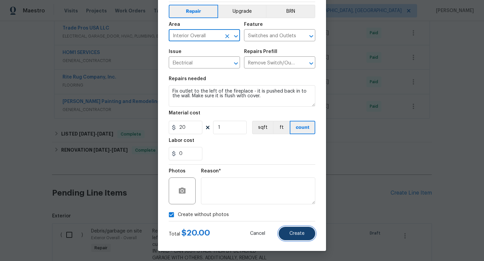
click at [304, 235] on span "Create" at bounding box center [296, 233] width 15 height 5
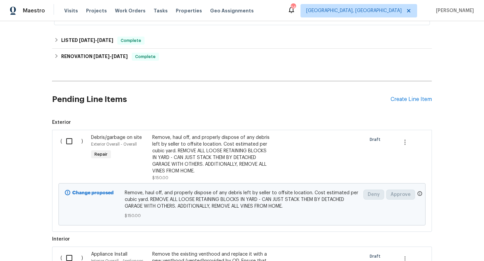
scroll to position [349, 0]
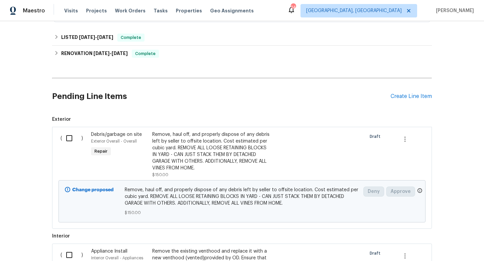
click at [69, 136] on input "checkbox" at bounding box center [71, 138] width 19 height 14
checkbox input "true"
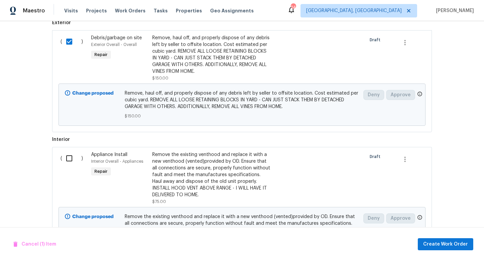
scroll to position [445, 0]
click at [68, 159] on input "checkbox" at bounding box center [71, 158] width 19 height 14
checkbox input "true"
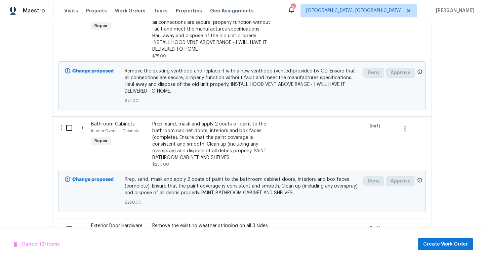
scroll to position [591, 0]
click at [65, 129] on input "checkbox" at bounding box center [71, 128] width 19 height 14
checkbox input "true"
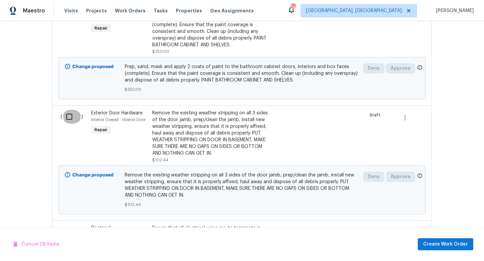
click at [70, 119] on input "checkbox" at bounding box center [71, 117] width 19 height 14
checkbox input "true"
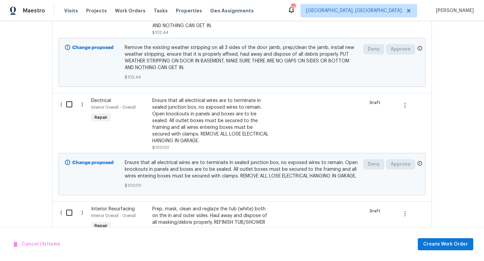
scroll to position [832, 0]
click at [71, 104] on input "checkbox" at bounding box center [71, 104] width 19 height 14
checkbox input "true"
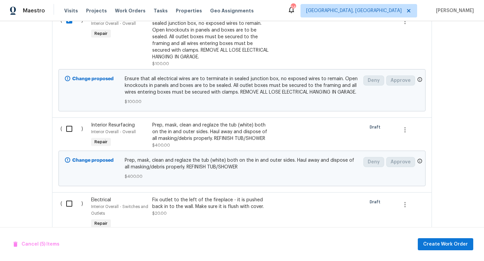
scroll to position [920, 0]
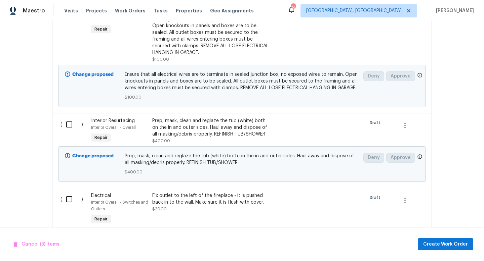
click at [71, 130] on input "checkbox" at bounding box center [71, 125] width 19 height 14
checkbox input "true"
click at [66, 195] on input "checkbox" at bounding box center [71, 199] width 19 height 14
checkbox input "true"
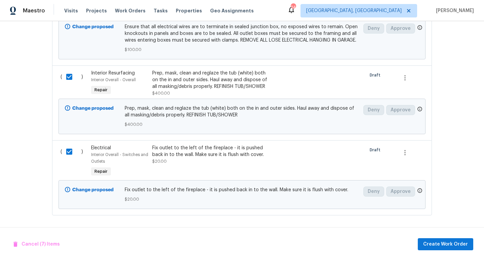
scroll to position [969, 0]
click at [439, 247] on span "Create Work Order" at bounding box center [445, 244] width 45 height 8
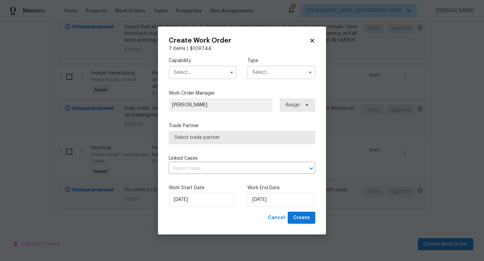
checkbox input "false"
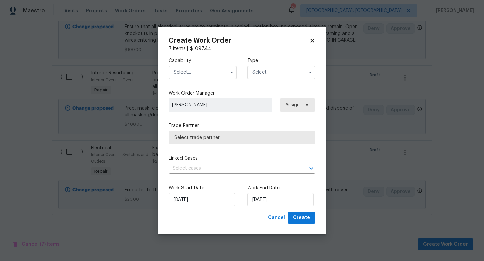
checkbox input "false"
click at [198, 75] on input "text" at bounding box center [203, 72] width 68 height 13
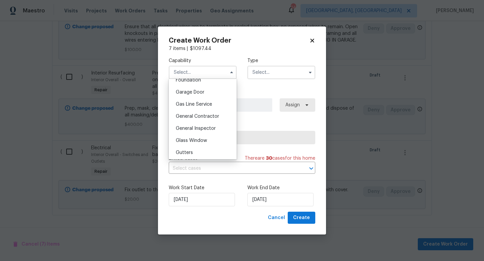
scroll to position [292, 0]
click at [198, 116] on span "General Contractor" at bounding box center [197, 116] width 43 height 5
type input "General Contractor"
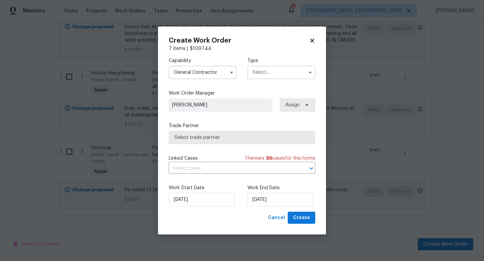
click at [274, 71] on input "text" at bounding box center [281, 72] width 68 height 13
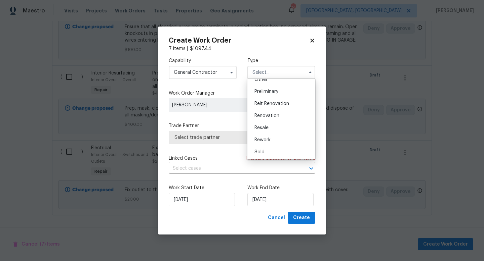
scroll to position [140, 0]
click at [271, 118] on div "Renovation" at bounding box center [281, 115] width 64 height 12
type input "Renovation"
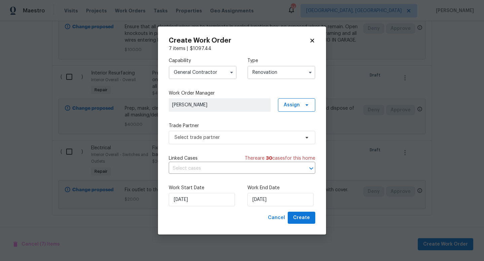
click at [262, 144] on div "Capability General Contractor Type Renovation Work Order Manager Brian Holloway…" at bounding box center [242, 132] width 146 height 160
click at [257, 138] on span "Select trade partner" at bounding box center [236, 137] width 125 height 7
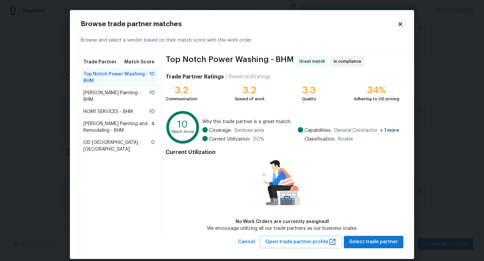
click at [113, 121] on span "Carlos Painting and Remodeling - BHM" at bounding box center [117, 127] width 68 height 13
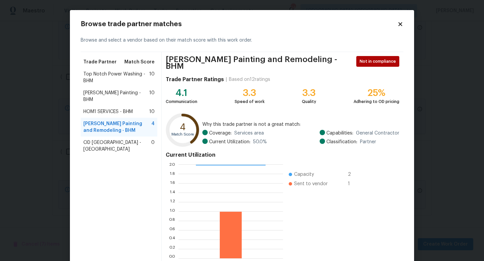
scroll to position [35, 0]
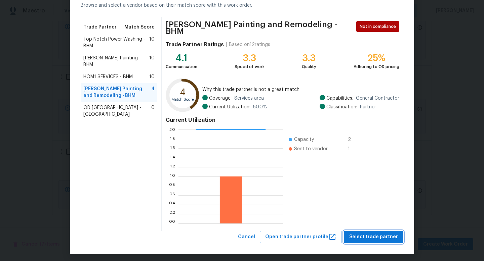
click at [358, 237] on span "Select trade partner" at bounding box center [373, 237] width 49 height 8
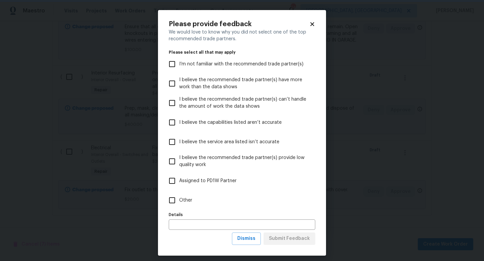
scroll to position [0, 0]
click at [188, 202] on span "Other" at bounding box center [185, 200] width 13 height 7
click at [179, 202] on input "Other" at bounding box center [172, 200] width 14 height 14
checkbox input "true"
click at [205, 229] on input "text" at bounding box center [242, 225] width 146 height 10
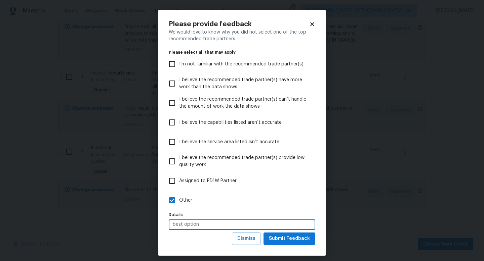
type input "best option"
click at [290, 237] on span "Submit Feedback" at bounding box center [289, 239] width 41 height 8
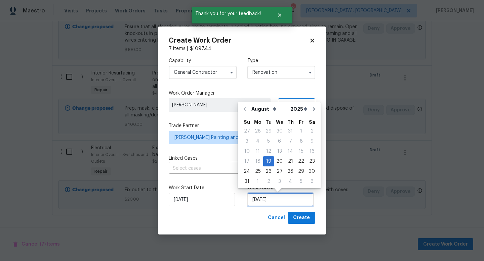
click at [262, 205] on input "8/19/2025" at bounding box center [280, 199] width 66 height 13
click at [263, 173] on div "26" at bounding box center [268, 171] width 11 height 9
type input "8/26/2025"
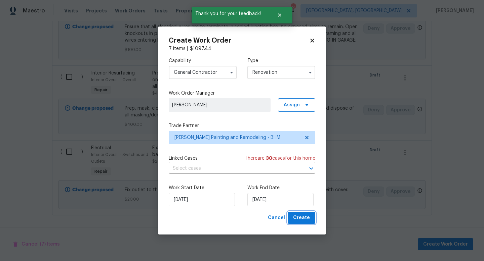
click at [307, 215] on span "Create" at bounding box center [301, 218] width 17 height 8
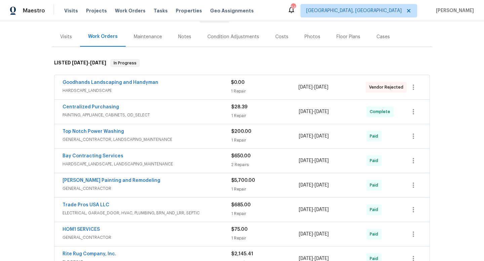
scroll to position [99, 0]
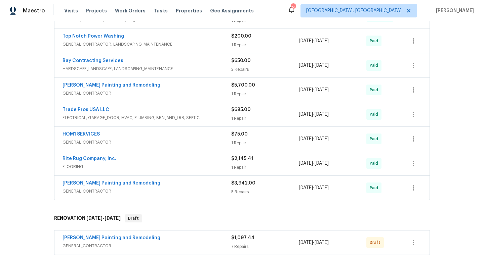
scroll to position [270, 0]
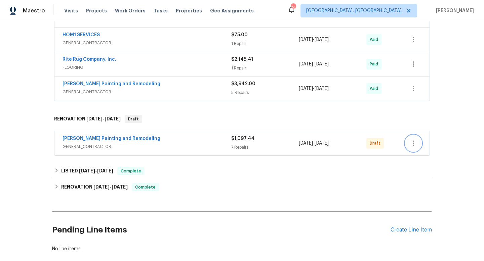
click at [412, 139] on button "button" at bounding box center [413, 143] width 16 height 16
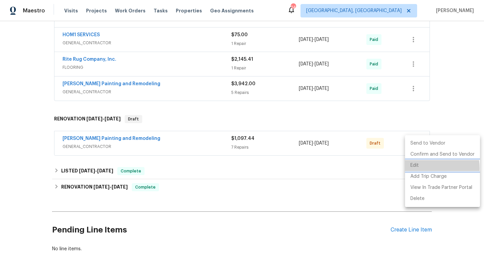
click at [417, 169] on li "Edit" at bounding box center [442, 165] width 75 height 11
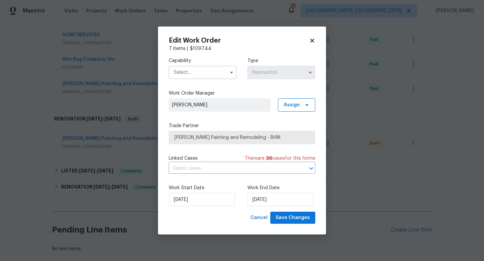
click at [204, 70] on input "text" at bounding box center [203, 72] width 68 height 13
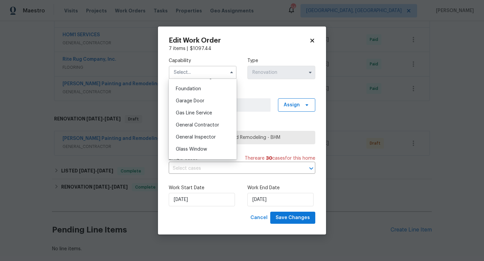
scroll to position [287, 0]
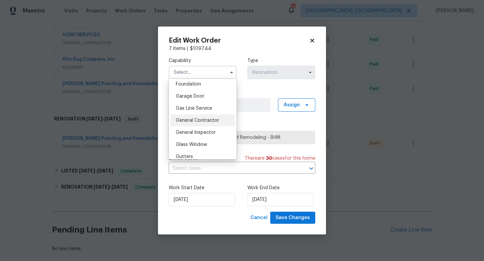
click at [200, 120] on span "General Contractor" at bounding box center [197, 120] width 43 height 5
type input "General Contractor"
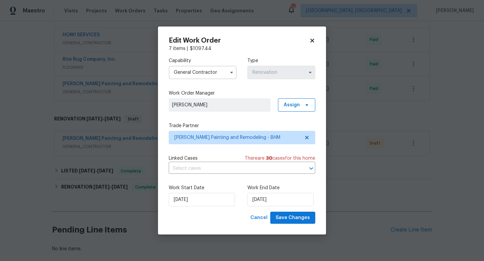
click at [263, 87] on div "Capability General [DEMOGRAPHIC_DATA] Type Renovation Work Order Manager [PERSO…" at bounding box center [242, 132] width 146 height 160
click at [259, 218] on span "Cancel" at bounding box center [258, 218] width 17 height 8
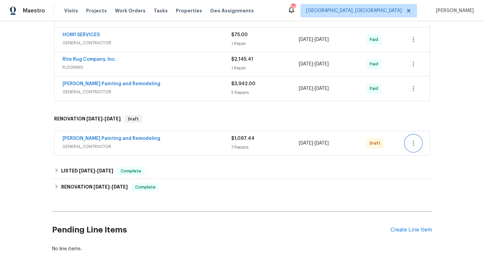
click at [416, 141] on icon "button" at bounding box center [413, 143] width 8 height 8
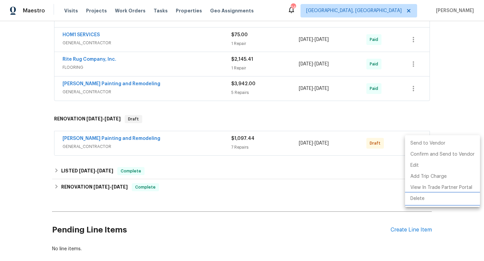
click at [426, 203] on li "Delete" at bounding box center [442, 198] width 75 height 11
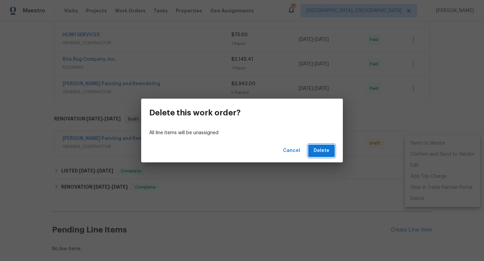
click at [314, 145] on button "Delete" at bounding box center [321, 151] width 27 height 12
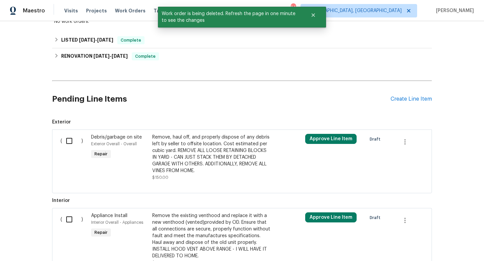
scroll to position [383, 0]
click at [398, 97] on div "Create Line Item" at bounding box center [410, 99] width 41 height 6
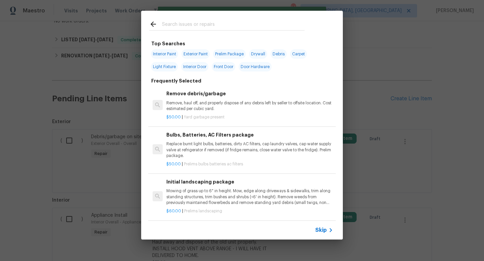
click at [168, 21] on input "text" at bounding box center [233, 25] width 142 height 10
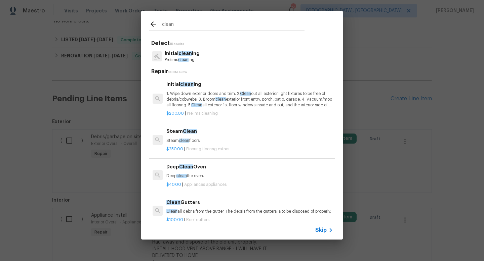
type input "clean"
click at [210, 94] on p "1. Wipe down exterior doors and trim. 2. Clean out all exterior light fixtures …" at bounding box center [249, 99] width 167 height 17
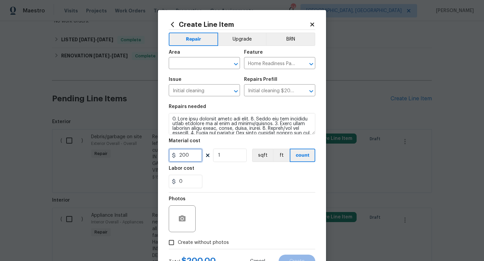
drag, startPoint x: 195, startPoint y: 156, endPoint x: 121, endPoint y: 132, distance: 77.5
click at [135, 140] on div "Create Line Item Repair Upgrade BRN Area ​ Feature Home Readiness Packages ​ Is…" at bounding box center [242, 130] width 484 height 261
type input "300"
click at [220, 191] on section "Repairs needed Material cost 300 1 sqft ft count Labor cost 0" at bounding box center [242, 146] width 146 height 92
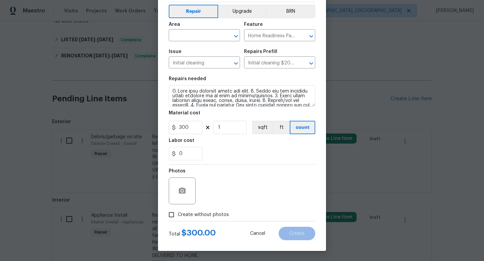
click at [212, 213] on span "Create without photos" at bounding box center [203, 215] width 51 height 7
click at [178, 213] on input "Create without photos" at bounding box center [171, 215] width 13 height 13
checkbox input "true"
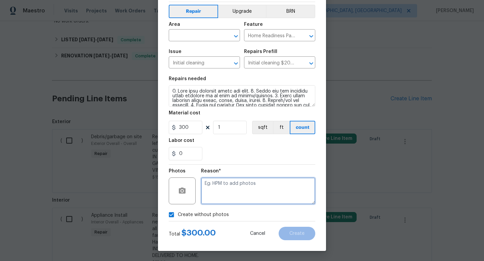
click at [242, 187] on textarea at bounding box center [258, 191] width 114 height 27
click at [180, 37] on input "text" at bounding box center [195, 36] width 52 height 10
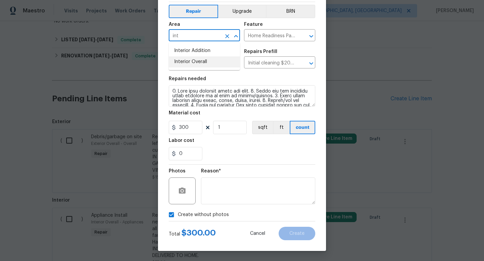
click at [187, 58] on li "Interior Overall" at bounding box center [204, 61] width 71 height 11
type input "Interior Overall"
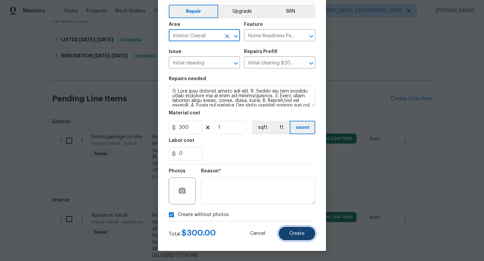
click at [293, 238] on button "Create" at bounding box center [296, 233] width 37 height 13
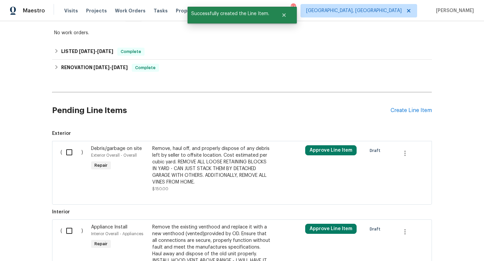
scroll to position [383, 0]
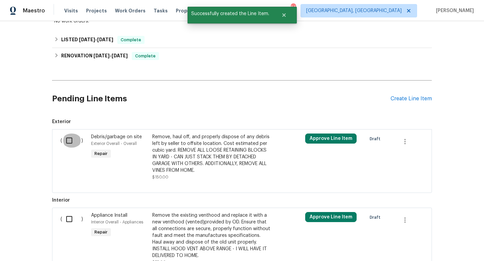
click at [70, 143] on input "checkbox" at bounding box center [71, 141] width 19 height 14
checkbox input "true"
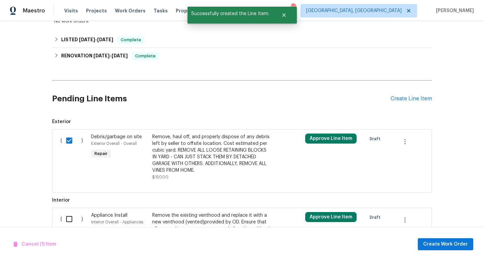
click at [75, 220] on input "checkbox" at bounding box center [71, 219] width 19 height 14
checkbox input "true"
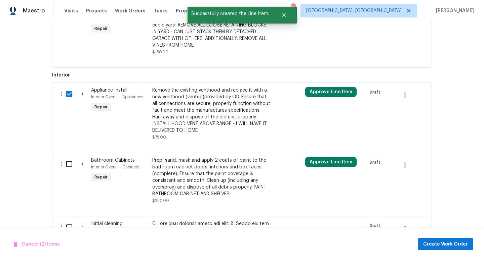
scroll to position [522, 0]
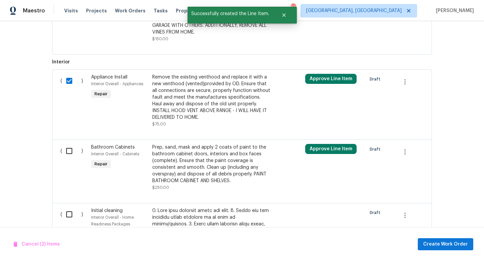
click at [68, 148] on input "checkbox" at bounding box center [71, 151] width 19 height 14
checkbox input "true"
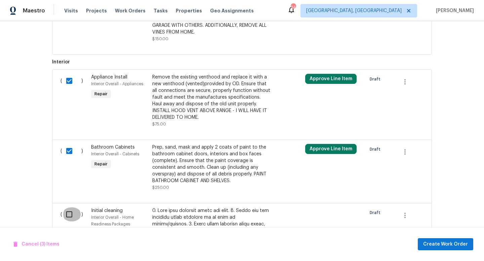
click at [68, 213] on input "checkbox" at bounding box center [71, 215] width 19 height 14
checkbox input "true"
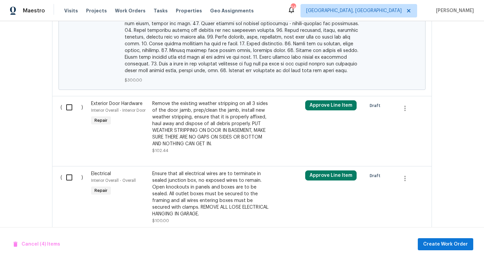
scroll to position [943, 0]
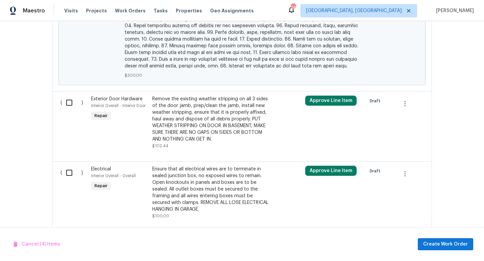
click at [69, 96] on input "checkbox" at bounding box center [71, 103] width 19 height 14
checkbox input "true"
click at [71, 166] on input "checkbox" at bounding box center [71, 173] width 19 height 14
checkbox input "true"
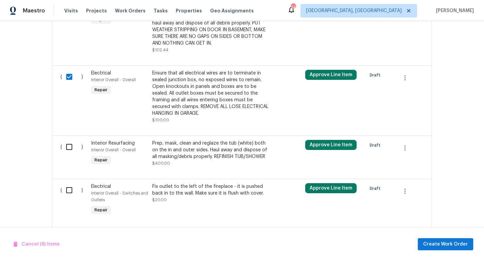
scroll to position [1038, 0]
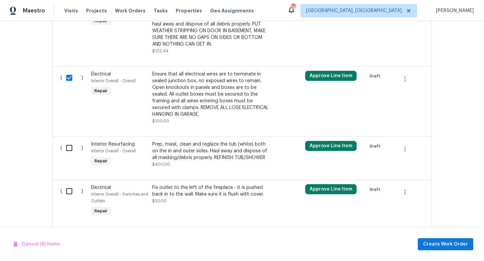
click at [70, 142] on input "checkbox" at bounding box center [71, 148] width 19 height 14
checkbox input "true"
click at [69, 189] on input "checkbox" at bounding box center [71, 191] width 19 height 14
checkbox input "true"
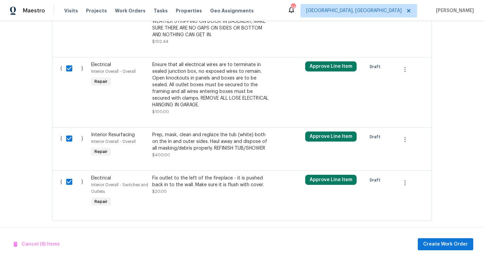
scroll to position [1047, 0]
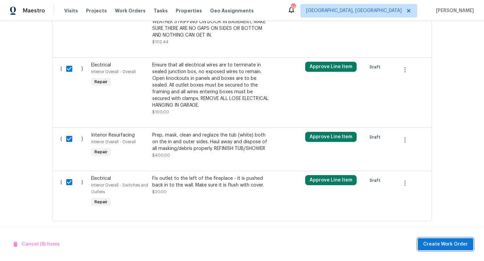
click at [454, 249] on button "Create Work Order" at bounding box center [444, 244] width 55 height 12
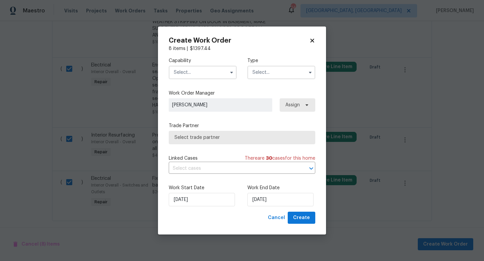
click at [194, 75] on input "text" at bounding box center [203, 72] width 68 height 13
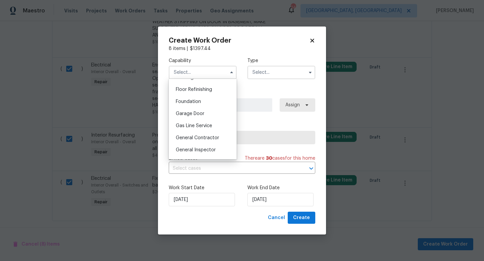
scroll to position [270, 0]
click at [203, 133] on div "General Contractor" at bounding box center [202, 138] width 64 height 12
type input "General Contractor"
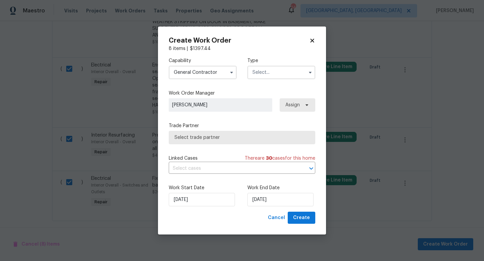
click at [273, 73] on input "text" at bounding box center [281, 72] width 68 height 13
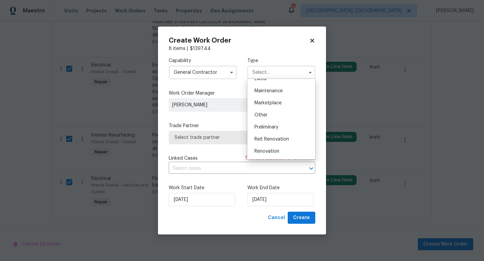
scroll to position [128, 0]
click at [281, 127] on div "Renovation" at bounding box center [281, 128] width 64 height 12
type input "Renovation"
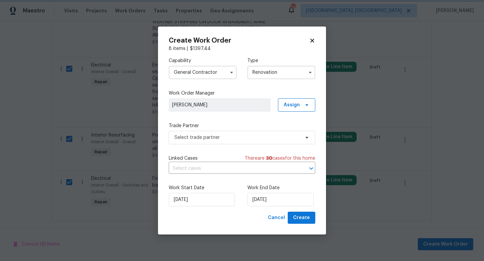
scroll to position [0, 0]
click at [233, 138] on span "Select trade partner" at bounding box center [236, 137] width 125 height 7
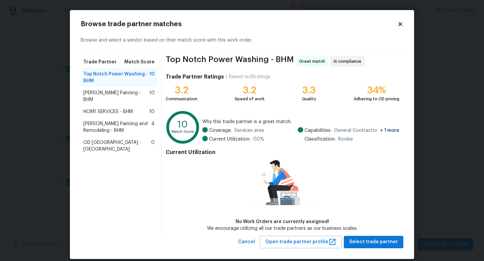
click at [98, 121] on span "Carlos Painting and Remodeling - BHM" at bounding box center [117, 127] width 68 height 13
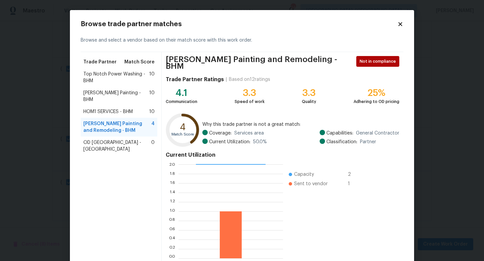
scroll to position [35, 0]
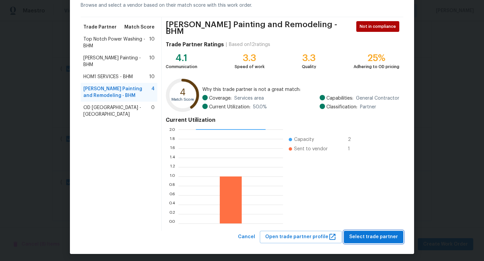
click at [364, 233] on span "Select trade partner" at bounding box center [373, 237] width 49 height 8
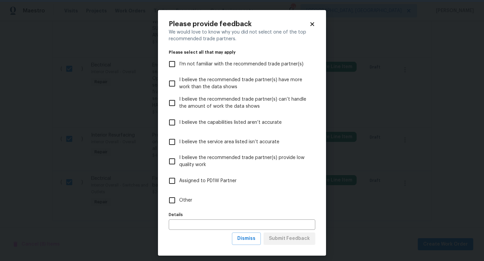
scroll to position [0, 0]
click at [185, 194] on label "Other" at bounding box center [237, 200] width 145 height 19
click at [179, 194] on input "Other" at bounding box center [172, 200] width 14 height 14
checkbox input "true"
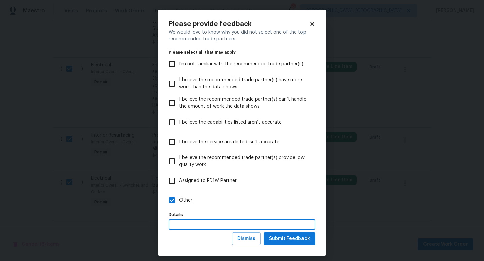
click at [191, 224] on input "text" at bounding box center [242, 225] width 146 height 10
type input "best option"
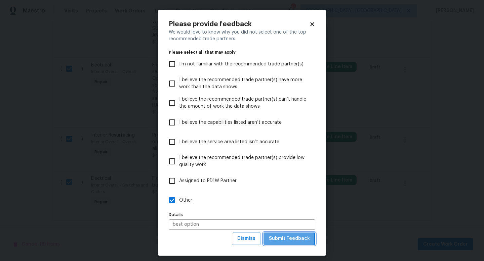
click at [288, 239] on span "Submit Feedback" at bounding box center [289, 239] width 41 height 8
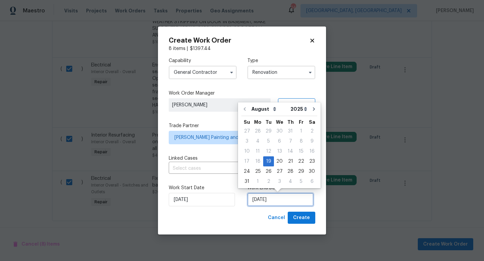
click at [276, 204] on input "[DATE]" at bounding box center [280, 199] width 66 height 13
click at [266, 173] on div "26" at bounding box center [268, 171] width 11 height 9
type input "[DATE]"
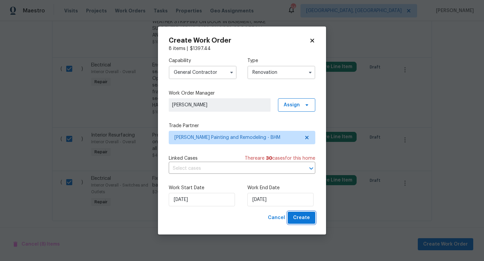
click at [293, 219] on button "Create" at bounding box center [301, 218] width 28 height 12
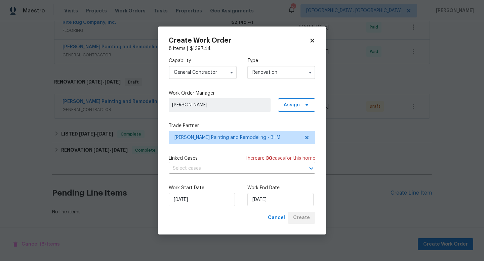
scroll to position [307, 0]
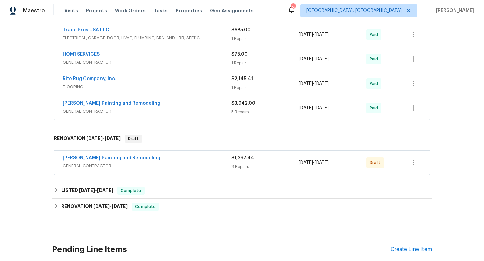
scroll to position [256, 0]
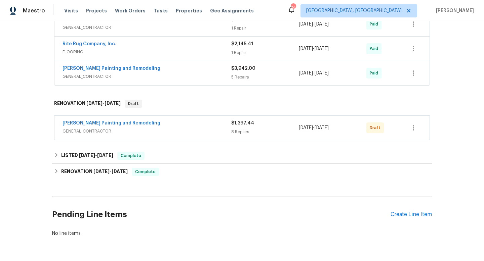
scroll to position [286, 0]
click at [410, 126] on icon "button" at bounding box center [413, 127] width 8 height 8
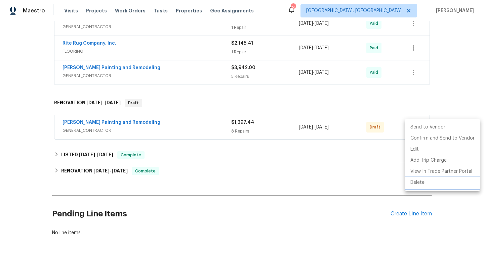
click at [416, 182] on li "Delete" at bounding box center [442, 182] width 75 height 11
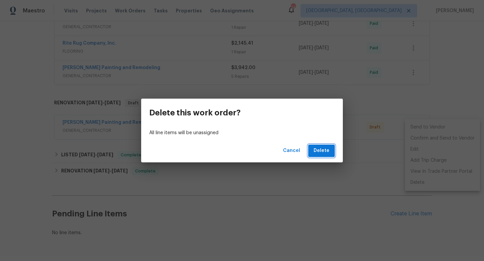
click at [325, 154] on span "Delete" at bounding box center [321, 151] width 16 height 8
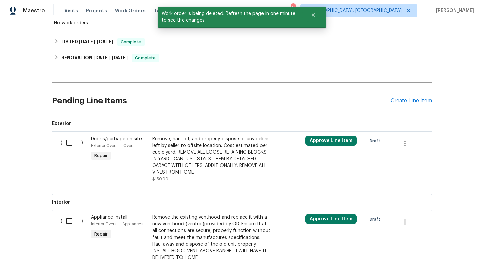
scroll to position [382, 0]
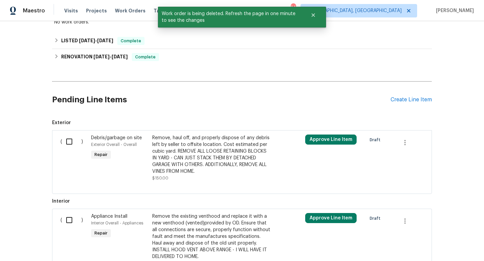
click at [66, 139] on input "checkbox" at bounding box center [71, 142] width 19 height 14
checkbox input "true"
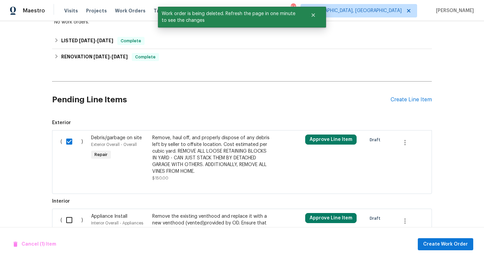
click at [71, 219] on input "checkbox" at bounding box center [71, 220] width 19 height 14
checkbox input "true"
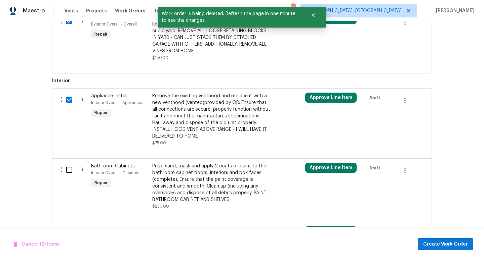
scroll to position [505, 0]
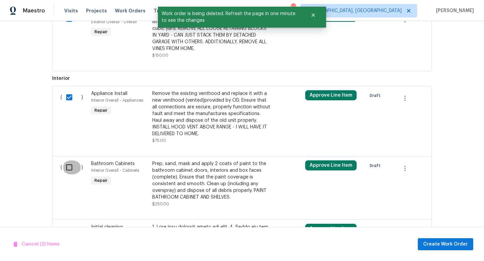
click at [71, 169] on input "checkbox" at bounding box center [71, 168] width 19 height 14
checkbox input "true"
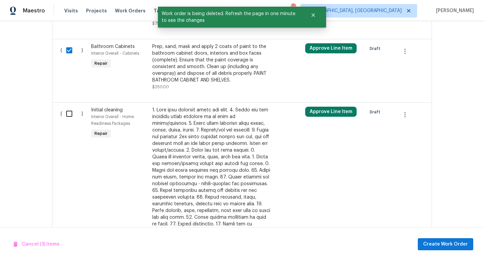
scroll to position [623, 0]
click at [67, 111] on input "checkbox" at bounding box center [71, 113] width 19 height 14
checkbox input "true"
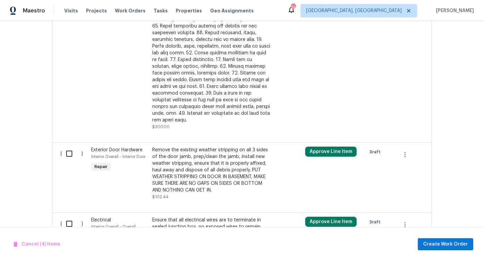
scroll to position [792, 0]
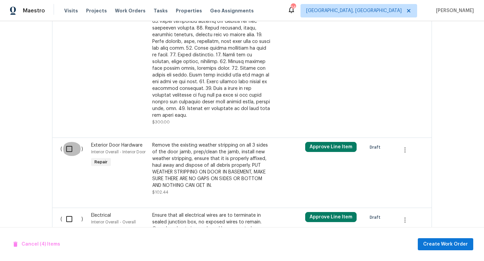
click at [66, 144] on input "checkbox" at bounding box center [71, 149] width 19 height 14
checkbox input "true"
click at [69, 213] on input "checkbox" at bounding box center [71, 219] width 19 height 14
checkbox input "true"
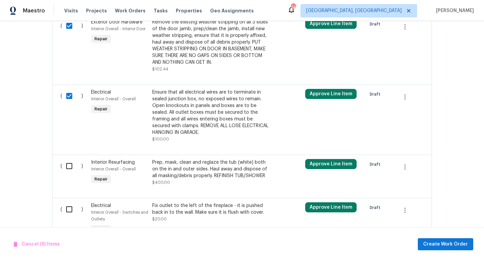
scroll to position [920, 0]
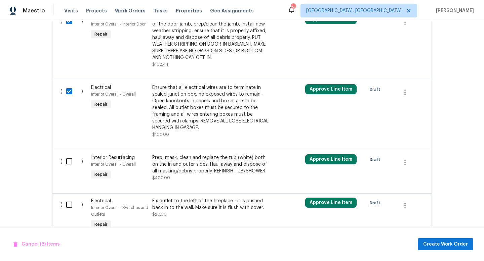
click at [69, 199] on input "checkbox" at bounding box center [71, 205] width 19 height 14
checkbox input "true"
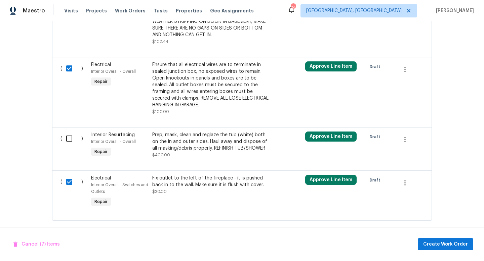
click at [68, 134] on input "checkbox" at bounding box center [71, 139] width 19 height 14
checkbox input "true"
click at [457, 245] on span "Create Work Order" at bounding box center [445, 244] width 45 height 8
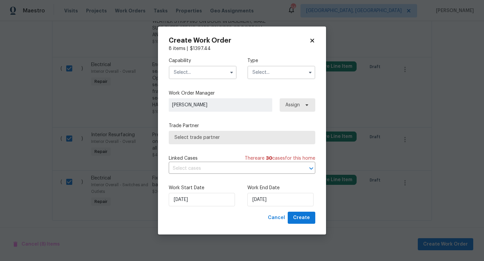
click at [196, 77] on input "text" at bounding box center [203, 72] width 68 height 13
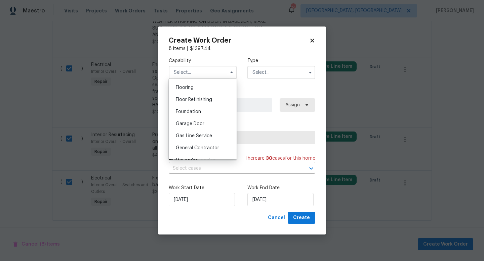
scroll to position [260, 0]
click at [206, 146] on span "General Contractor" at bounding box center [197, 147] width 43 height 5
type input "General Contractor"
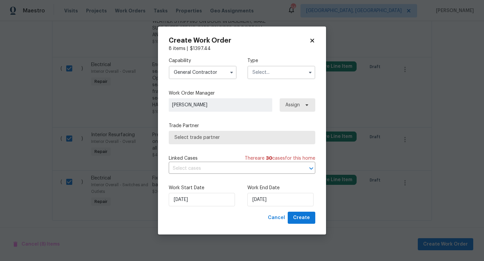
click at [269, 73] on input "text" at bounding box center [281, 72] width 68 height 13
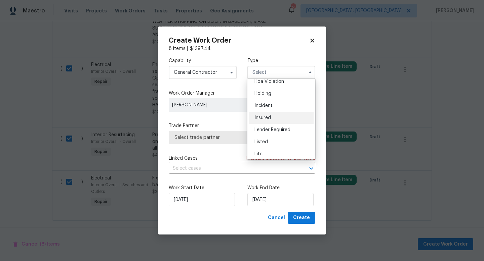
scroll to position [18, 0]
click at [269, 139] on div "Listed" at bounding box center [281, 141] width 64 height 12
type input "Listed"
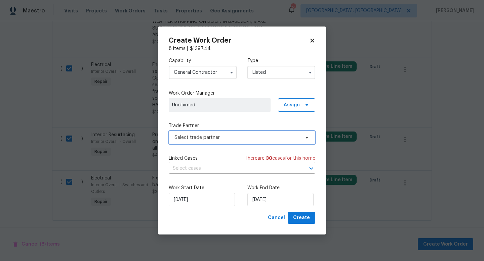
click at [243, 137] on span "Select trade partner" at bounding box center [236, 137] width 125 height 7
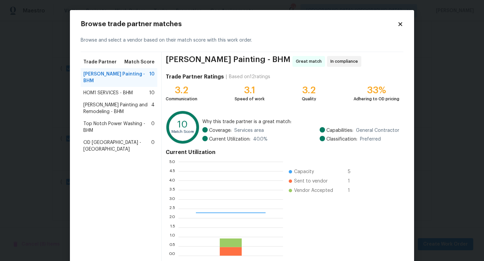
scroll to position [94, 104]
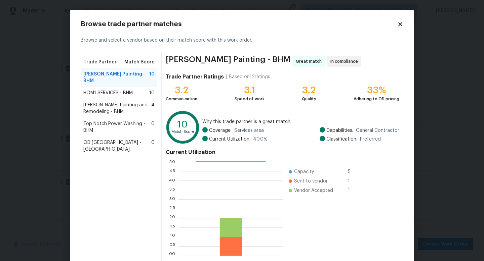
click at [104, 102] on span "Carlos Painting and Remodeling - BHM" at bounding box center [117, 108] width 68 height 13
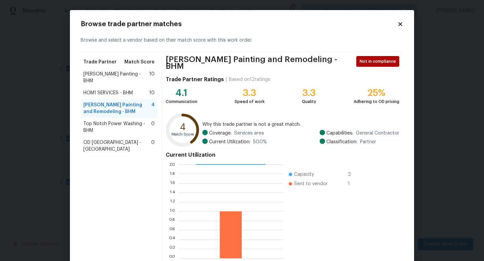
scroll to position [35, 0]
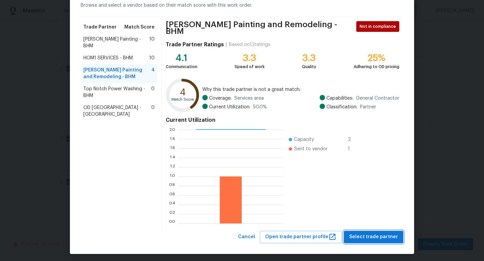
click at [360, 231] on button "Select trade partner" at bounding box center [373, 237] width 59 height 12
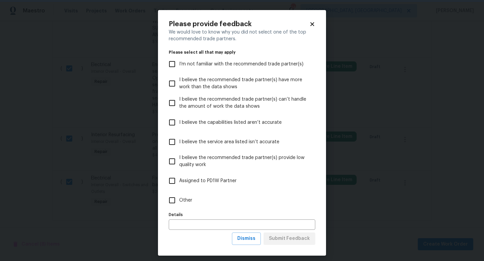
scroll to position [0, 0]
click at [207, 227] on input "text" at bounding box center [242, 225] width 146 height 10
type input "best option"
click at [169, 199] on input "Other" at bounding box center [172, 200] width 14 height 14
checkbox input "true"
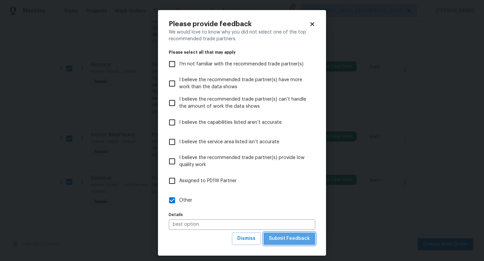
click at [298, 242] on span "Submit Feedback" at bounding box center [289, 239] width 41 height 8
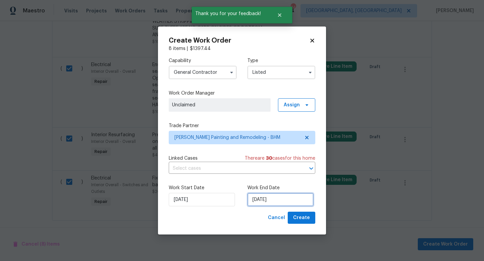
click at [264, 195] on input "8/19/2025" at bounding box center [280, 199] width 66 height 13
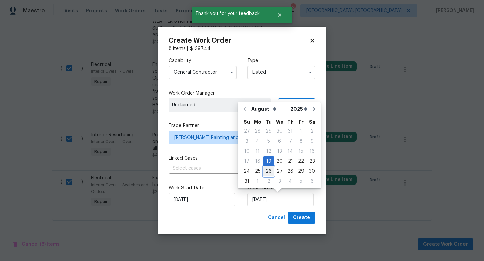
click at [265, 172] on div "26" at bounding box center [268, 171] width 11 height 9
type input "8/26/2025"
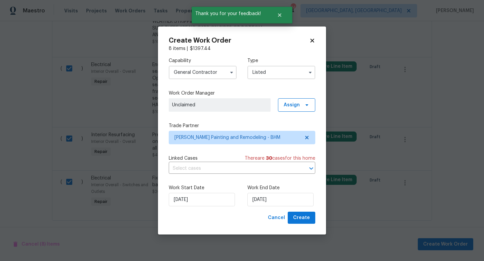
click at [301, 225] on div "Create Work Order 8 items | $ 1397.44 Capability General Contractor Type Listed…" at bounding box center [242, 131] width 168 height 209
click at [300, 219] on span "Create" at bounding box center [301, 218] width 17 height 8
checkbox input "false"
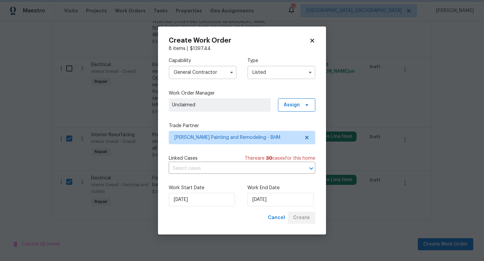
checkbox input "false"
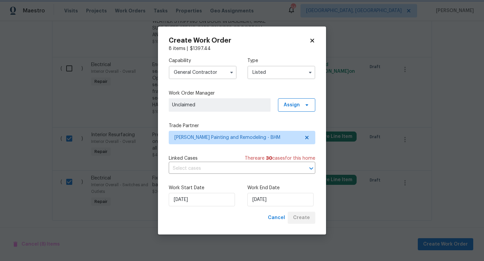
checkbox input "false"
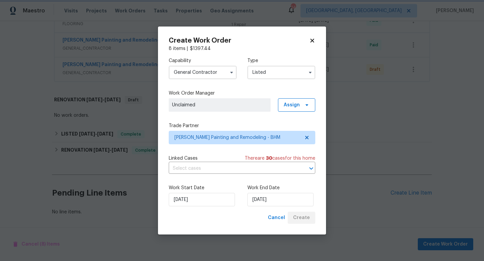
scroll to position [313, 0]
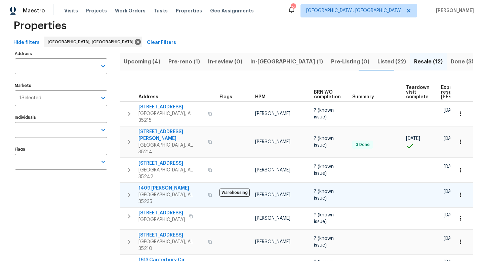
scroll to position [18, 0]
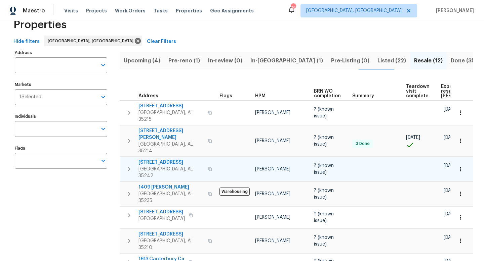
click at [157, 159] on span "1040 Greystone Cove Dr" at bounding box center [170, 162] width 65 height 7
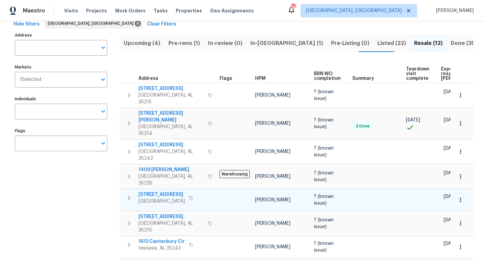
scroll to position [38, 0]
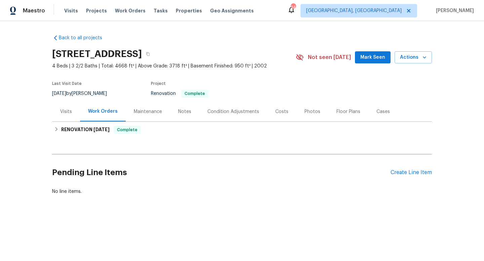
click at [287, 110] on div "Costs" at bounding box center [281, 112] width 29 height 20
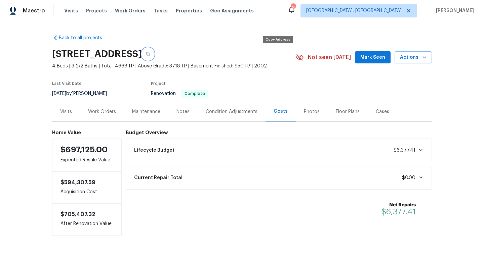
click at [154, 56] on button "button" at bounding box center [148, 54] width 12 height 12
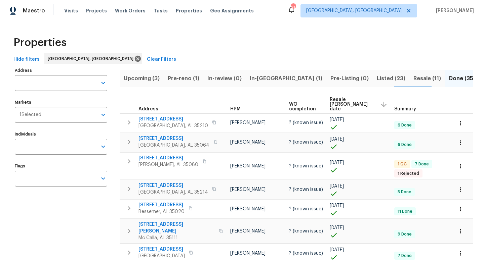
scroll to position [95, 0]
